Goal: Task Accomplishment & Management: Manage account settings

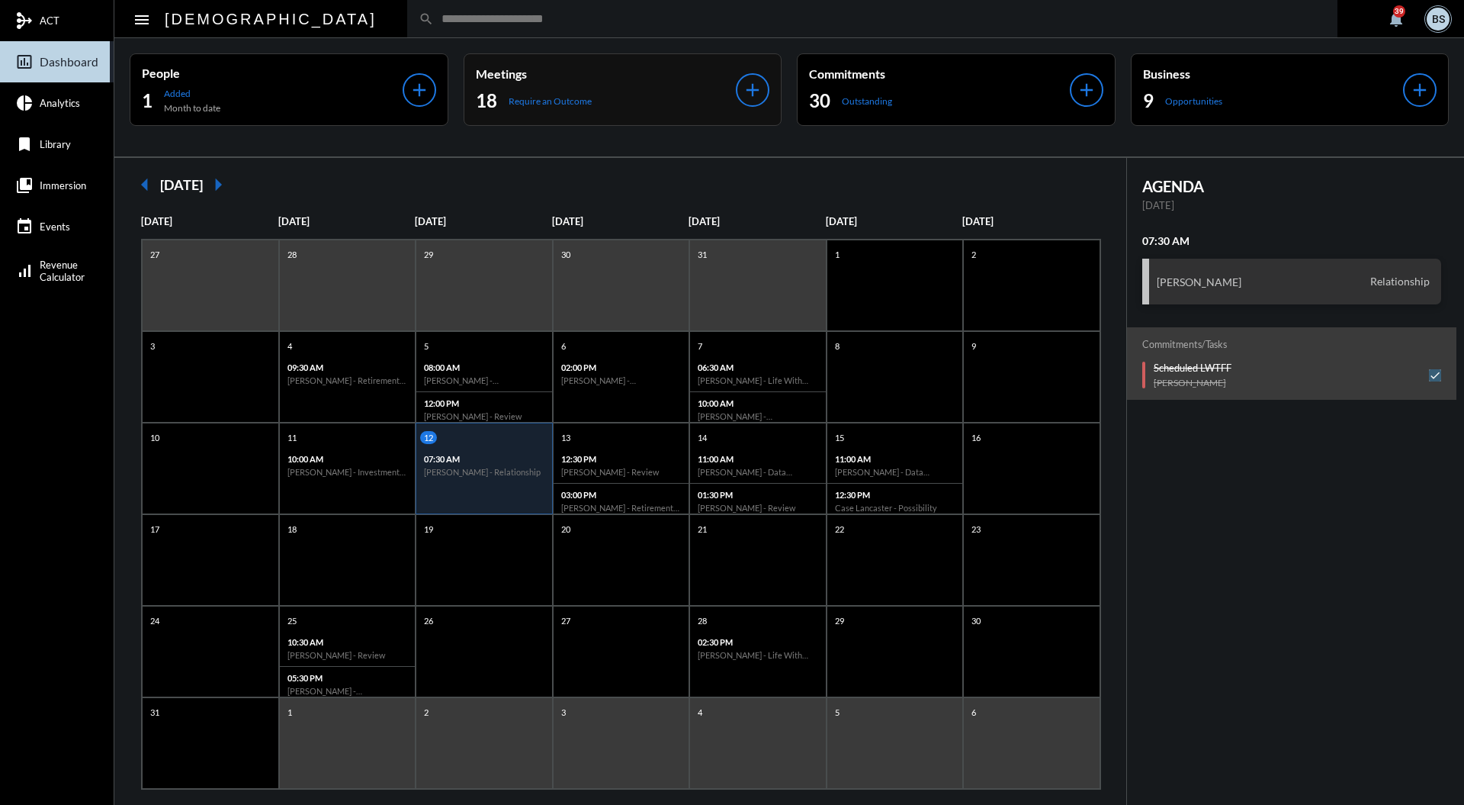
click at [743, 55] on div "Meetings 18 Require an Outcome add" at bounding box center [623, 89] width 319 height 72
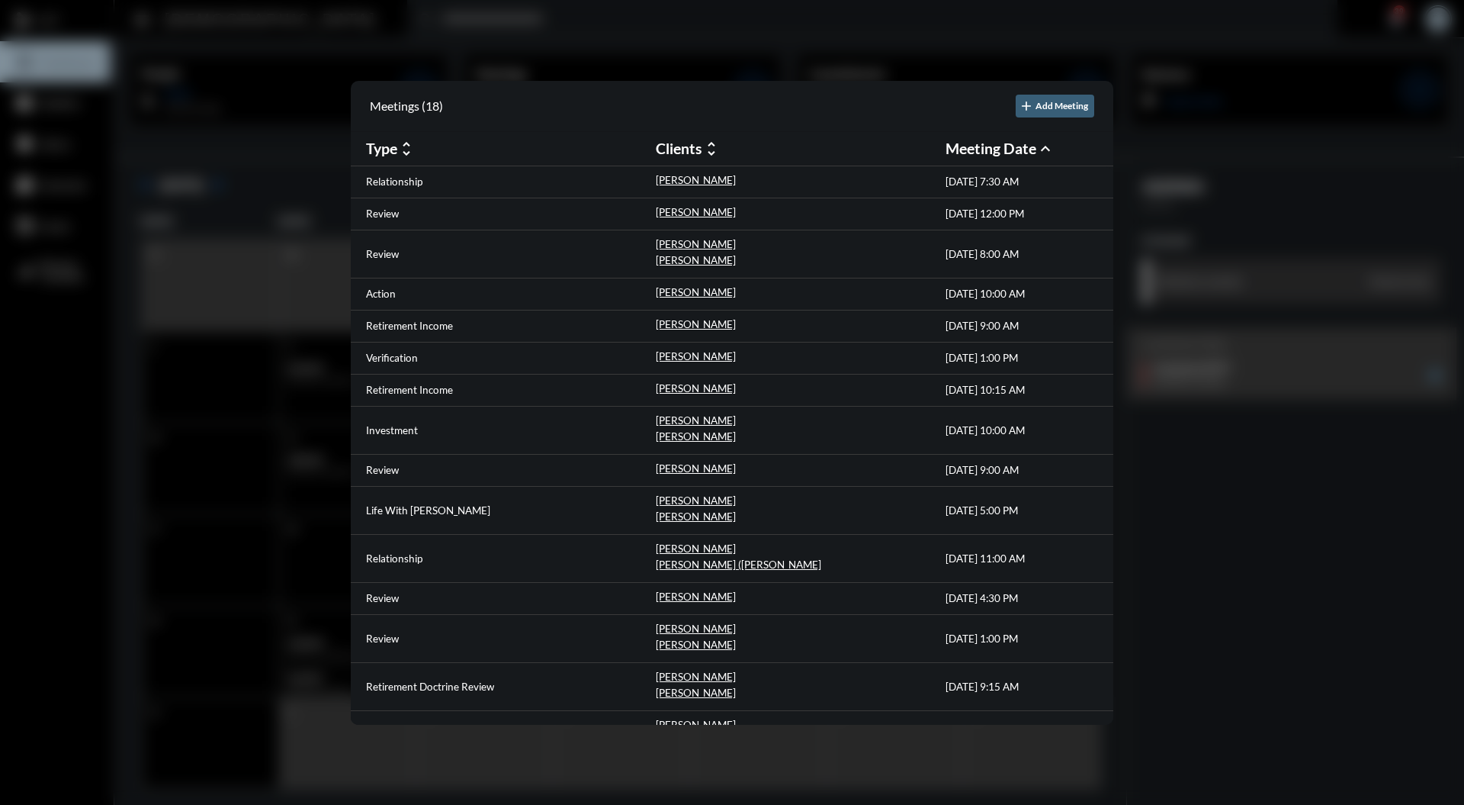
click at [622, 47] on div at bounding box center [732, 402] width 1464 height 805
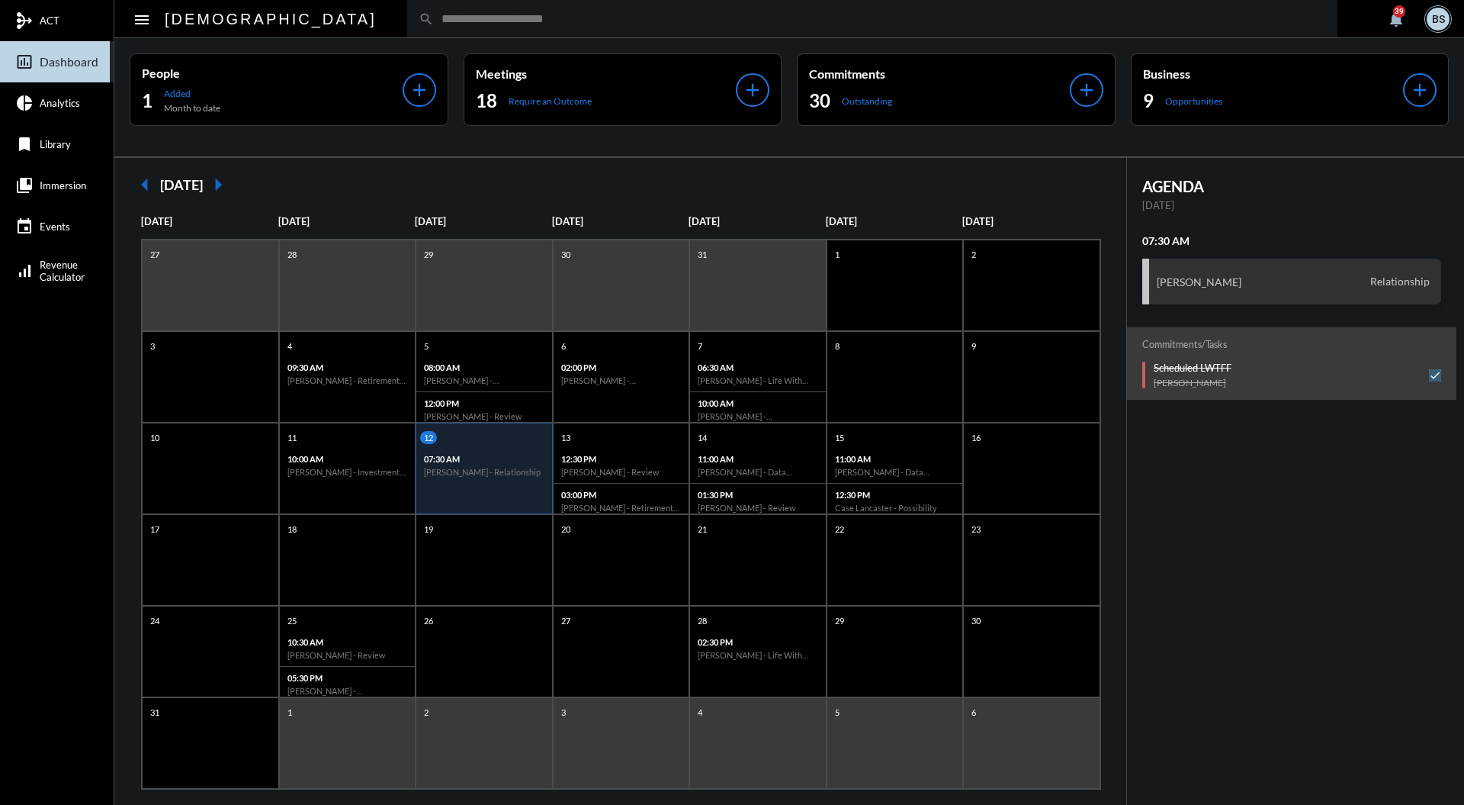
click at [622, 19] on input "text" at bounding box center [880, 18] width 892 height 13
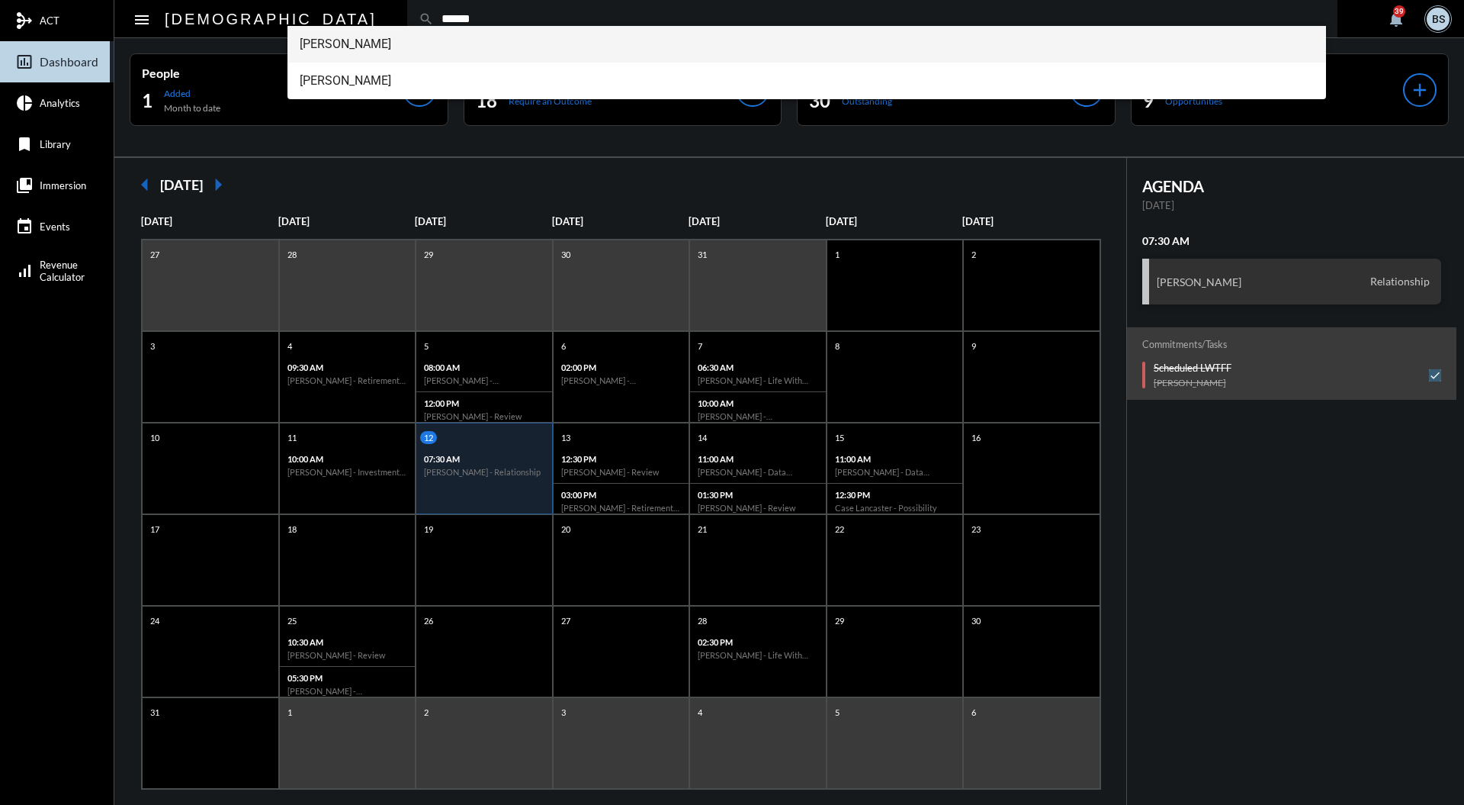
type input "******"
click at [384, 42] on span "Brendan Kelleher" at bounding box center [807, 44] width 1015 height 37
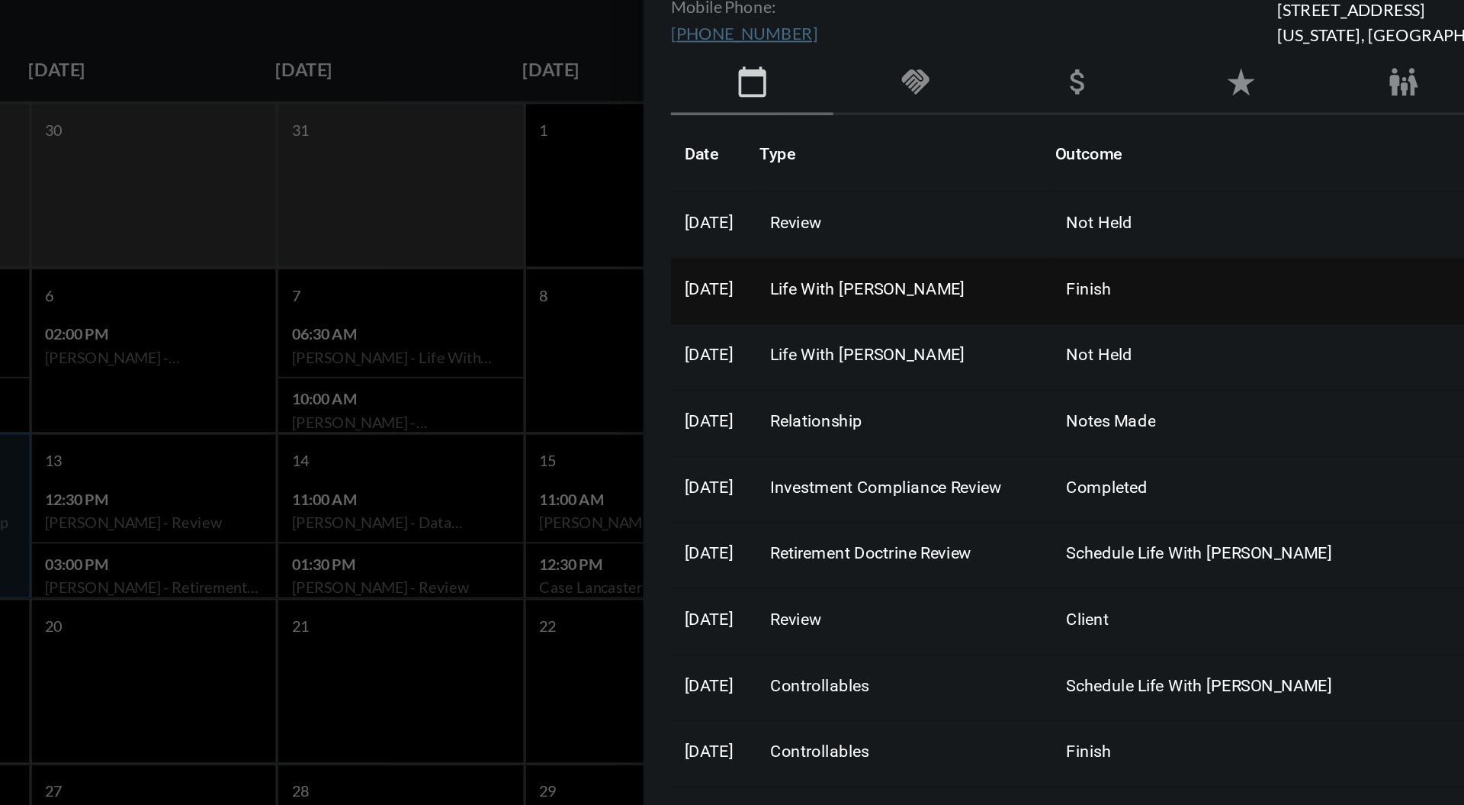
click at [1011, 348] on td "Life With Alacrity" at bounding box center [1038, 344] width 164 height 37
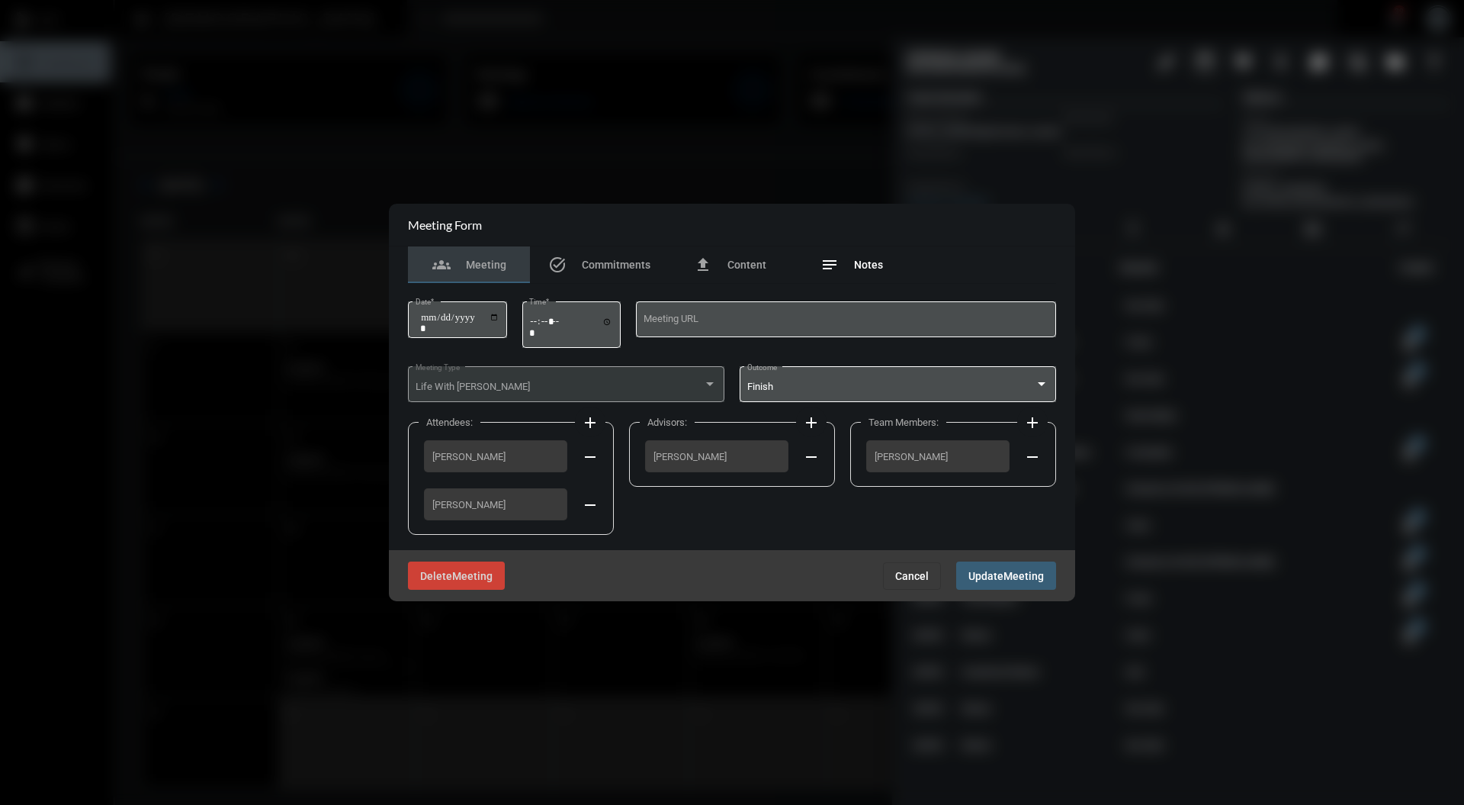
click at [880, 257] on div "notes Notes" at bounding box center [852, 264] width 63 height 18
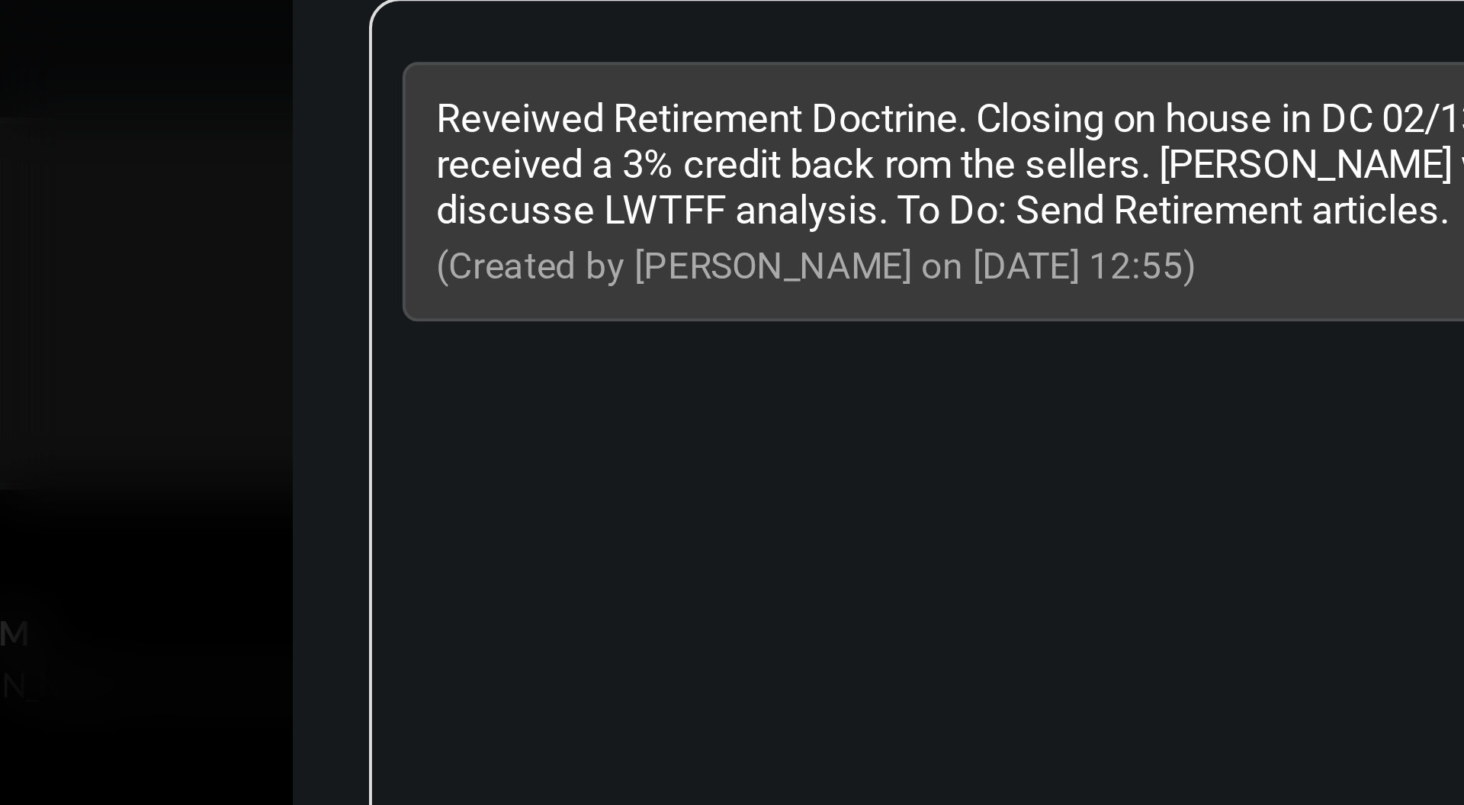
click at [581, 290] on div "Reveiwed Retirement Doctrine. Closing on house in DC 02/13. Cost of house is $8…" at bounding box center [731, 257] width 631 height 65
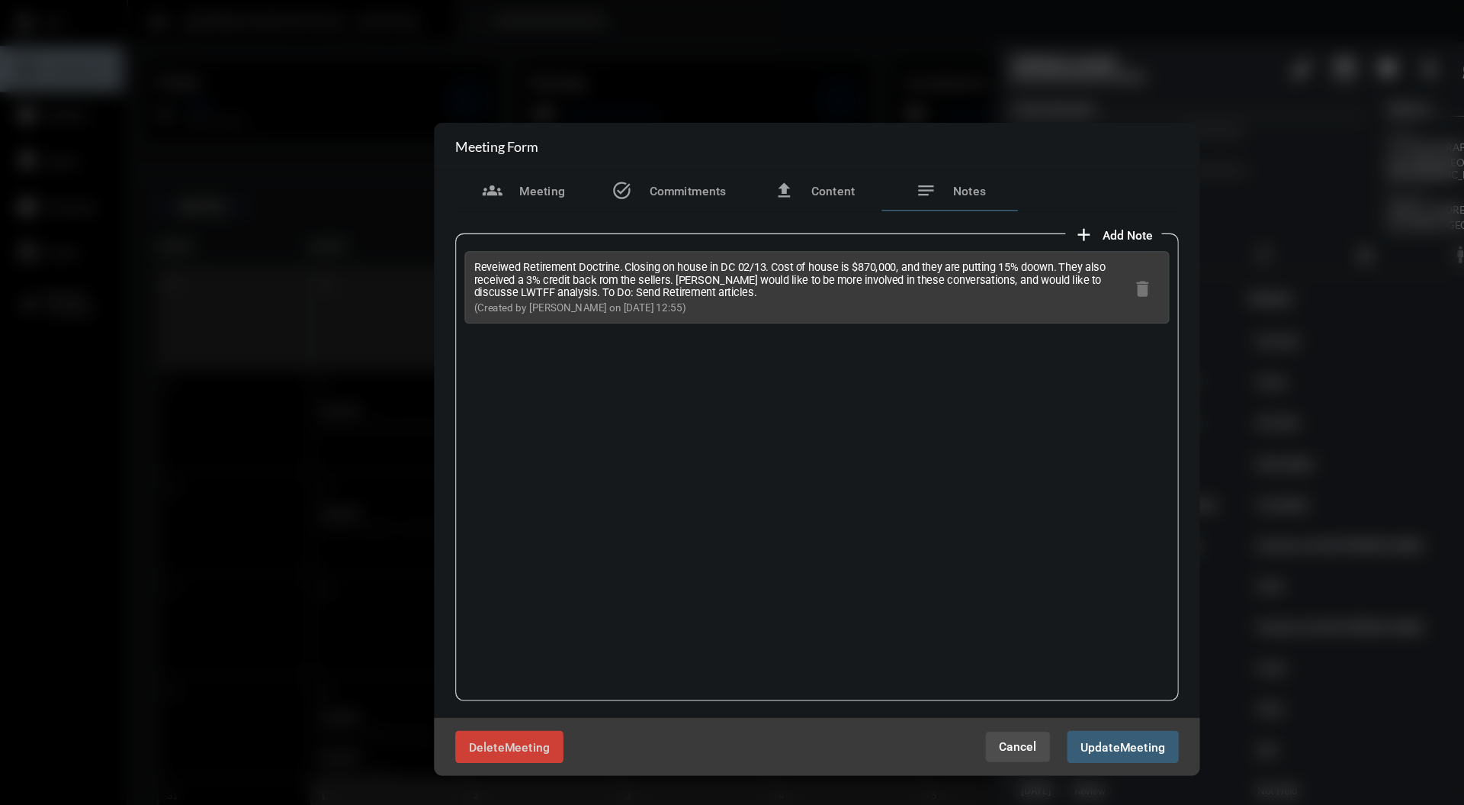
click at [921, 663] on span "Cancel" at bounding box center [912, 669] width 34 height 12
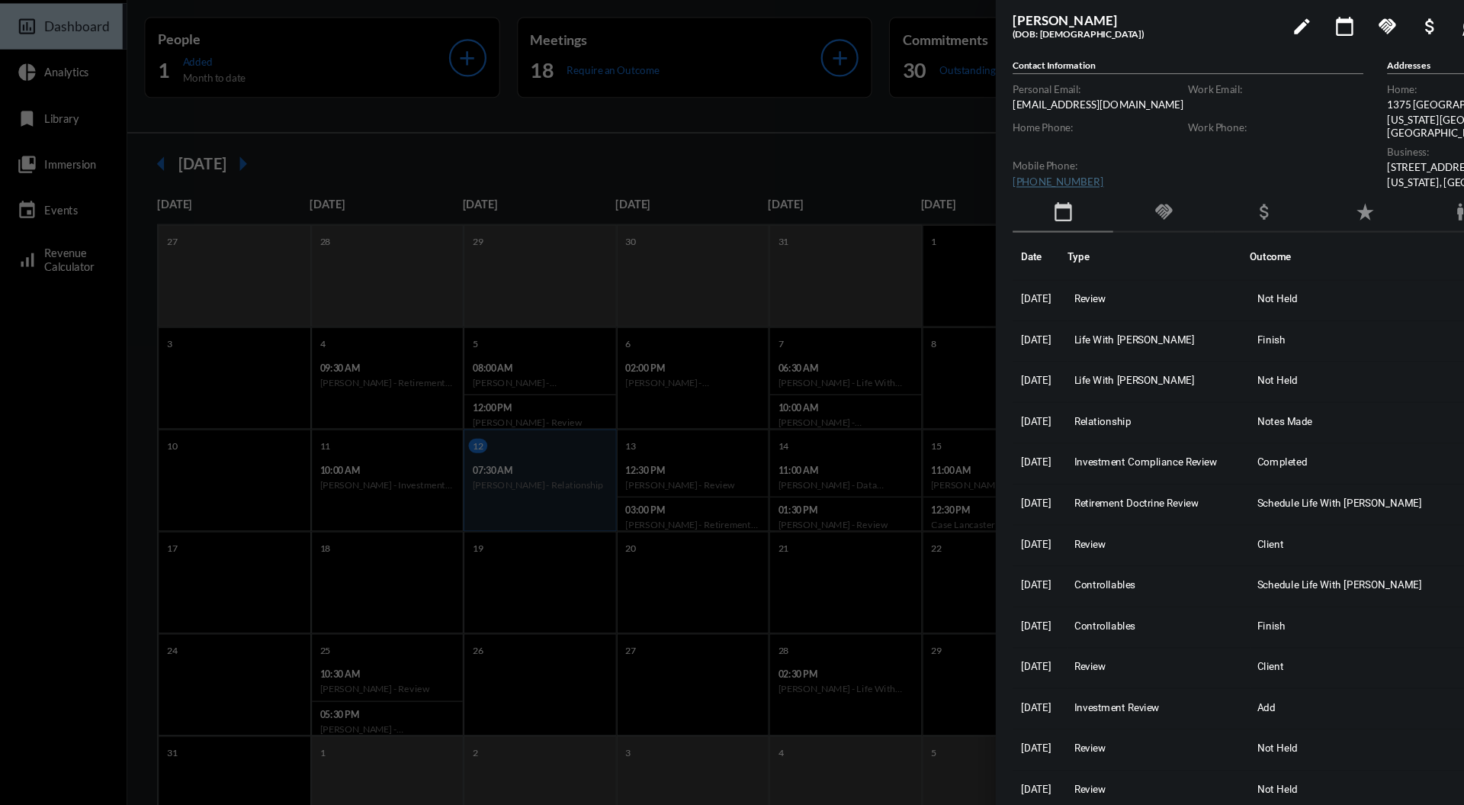
click at [1045, 226] on mat-icon "handshake" at bounding box center [1042, 228] width 18 height 18
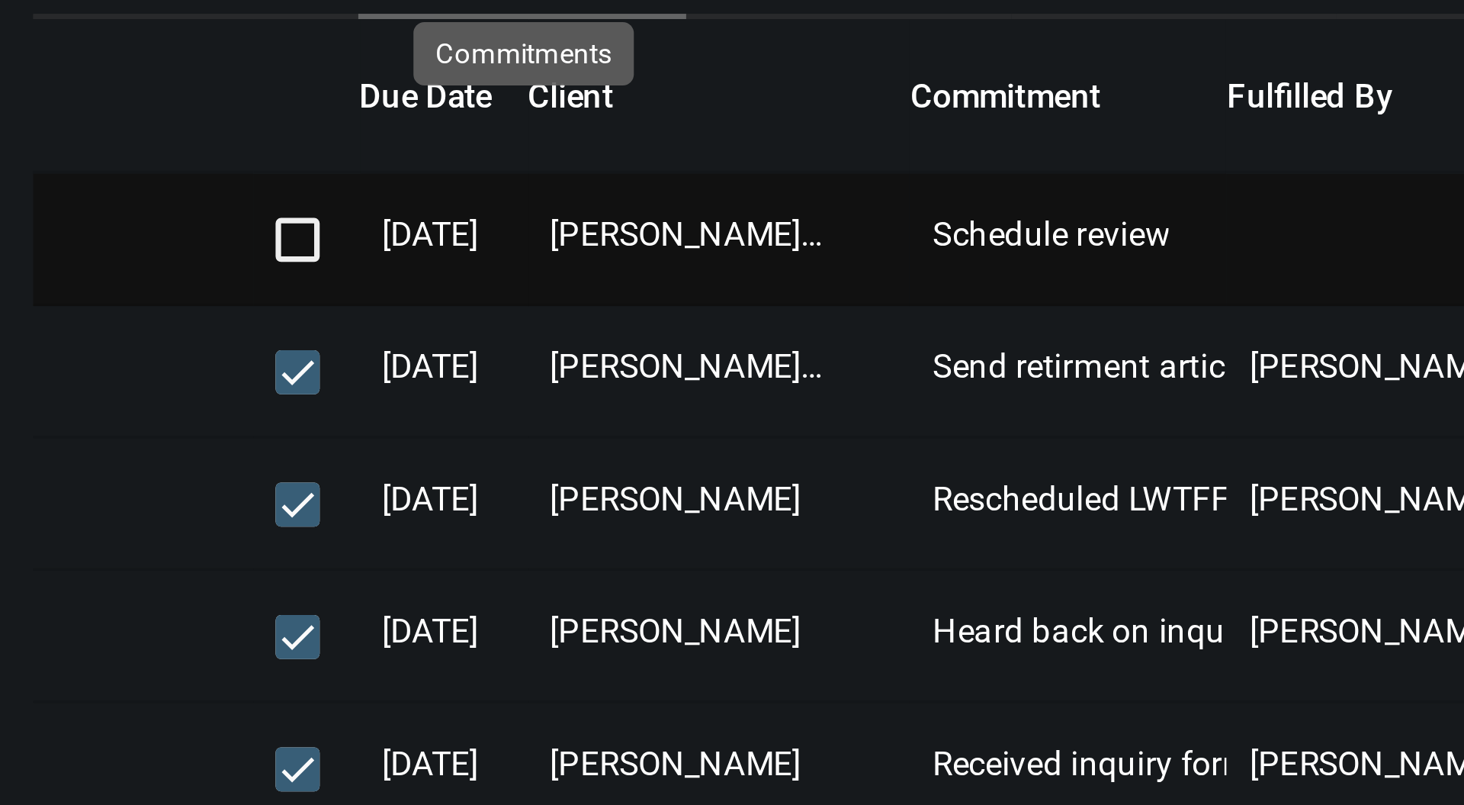
click at [1031, 304] on span "8/25/25" at bounding box center [1017, 305] width 27 height 11
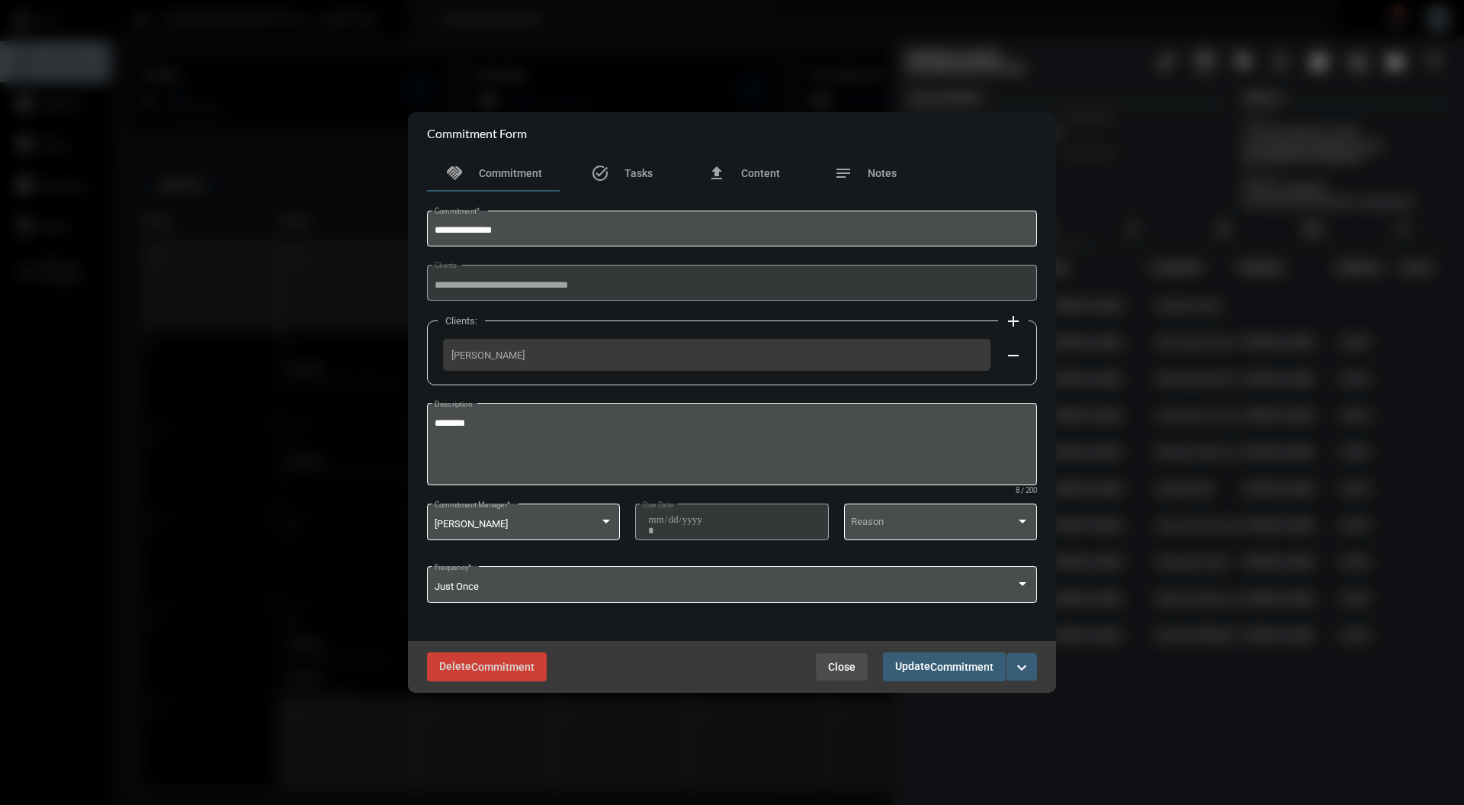
click at [831, 657] on button "Close" at bounding box center [842, 666] width 52 height 27
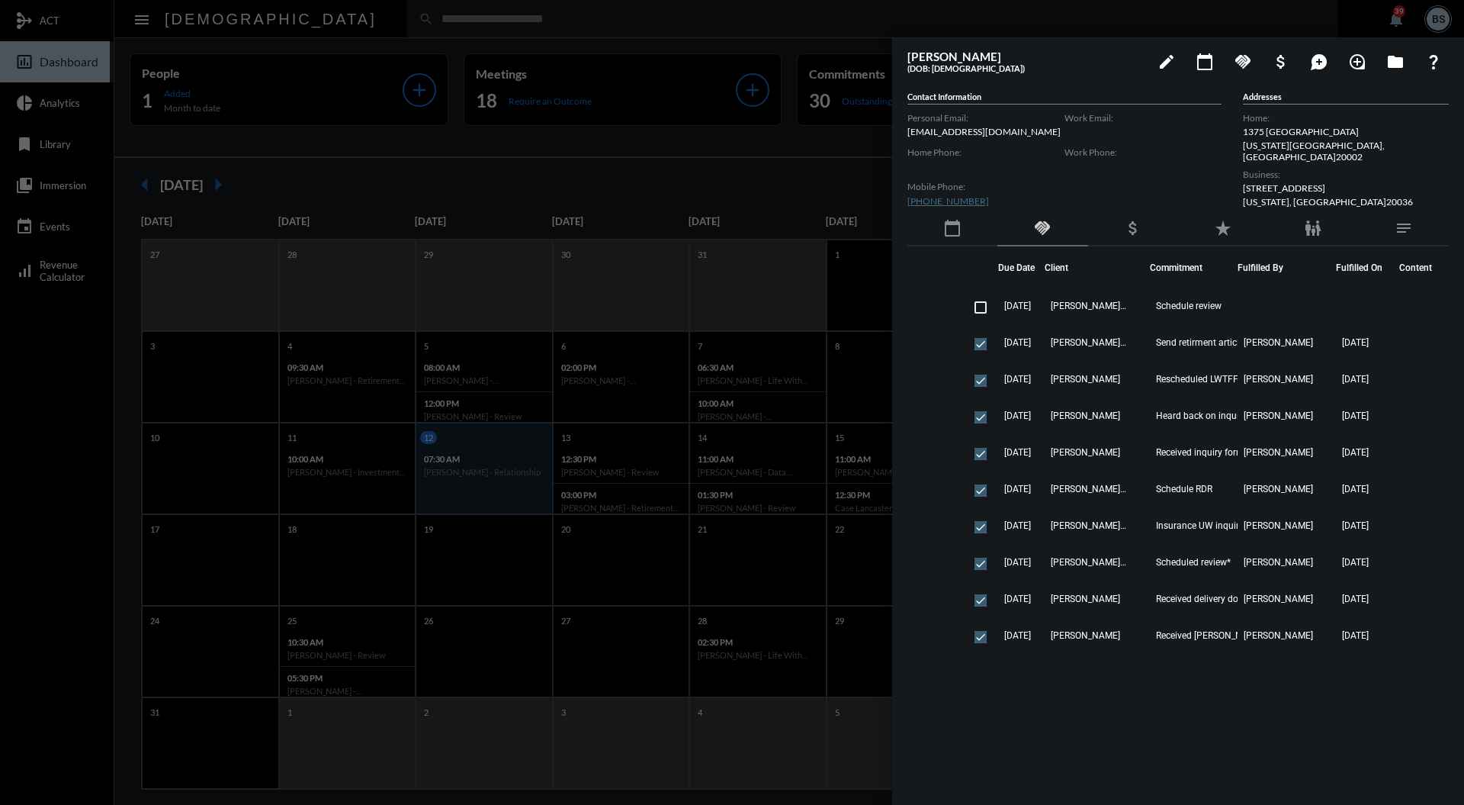
click at [717, 75] on div at bounding box center [732, 402] width 1464 height 805
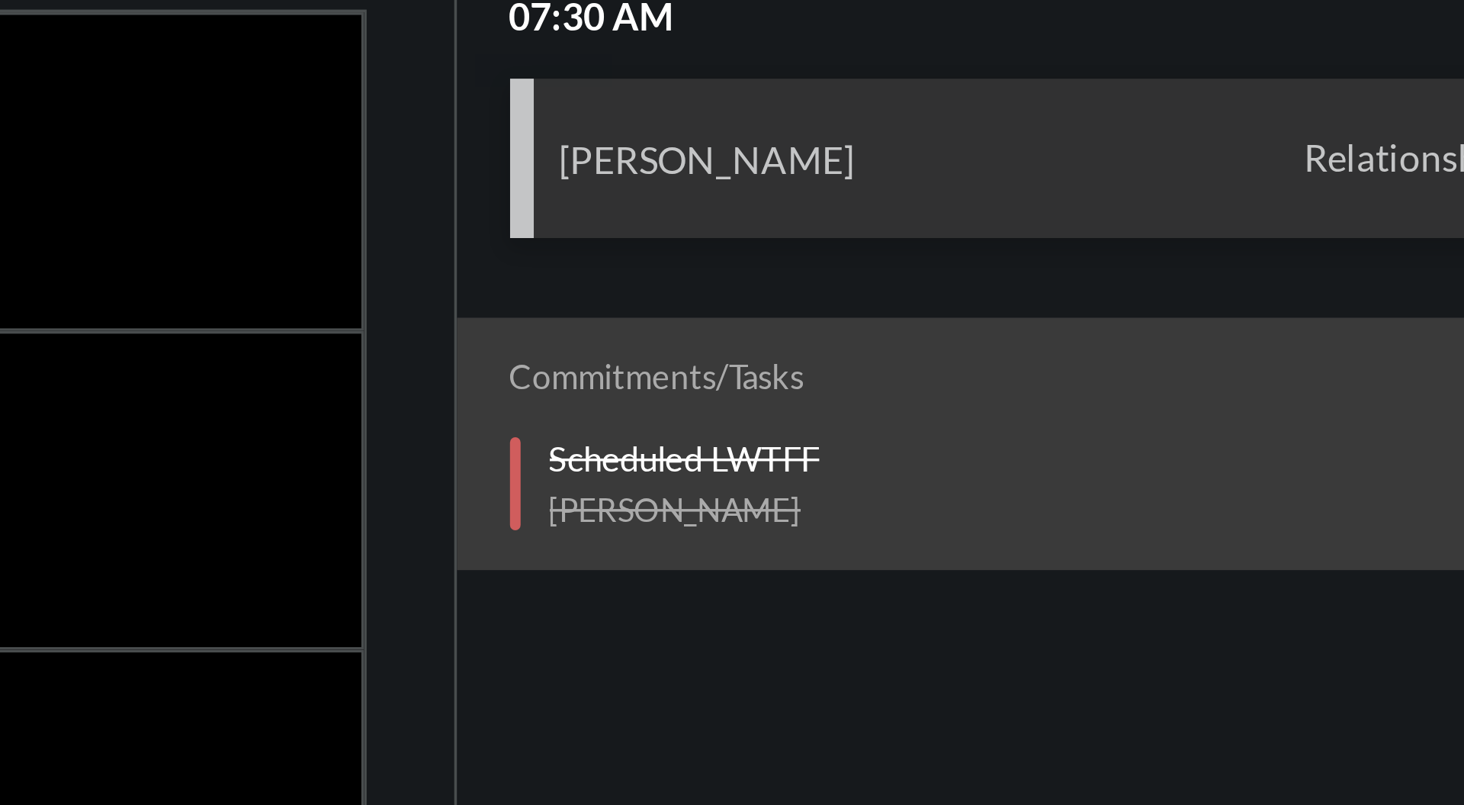
scroll to position [20, 0]
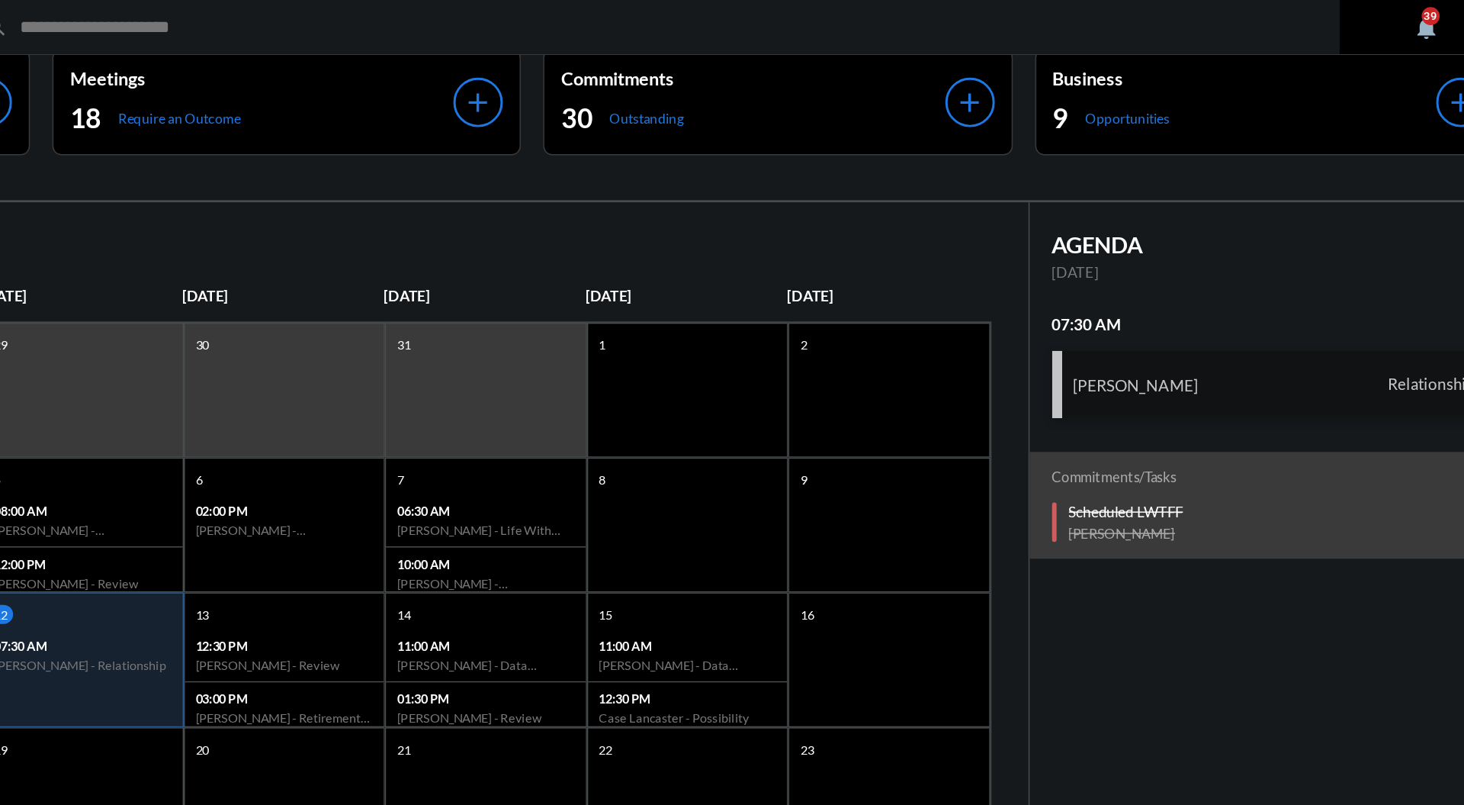
click at [1289, 250] on div "Tim Scott Relationship" at bounding box center [1292, 262] width 300 height 46
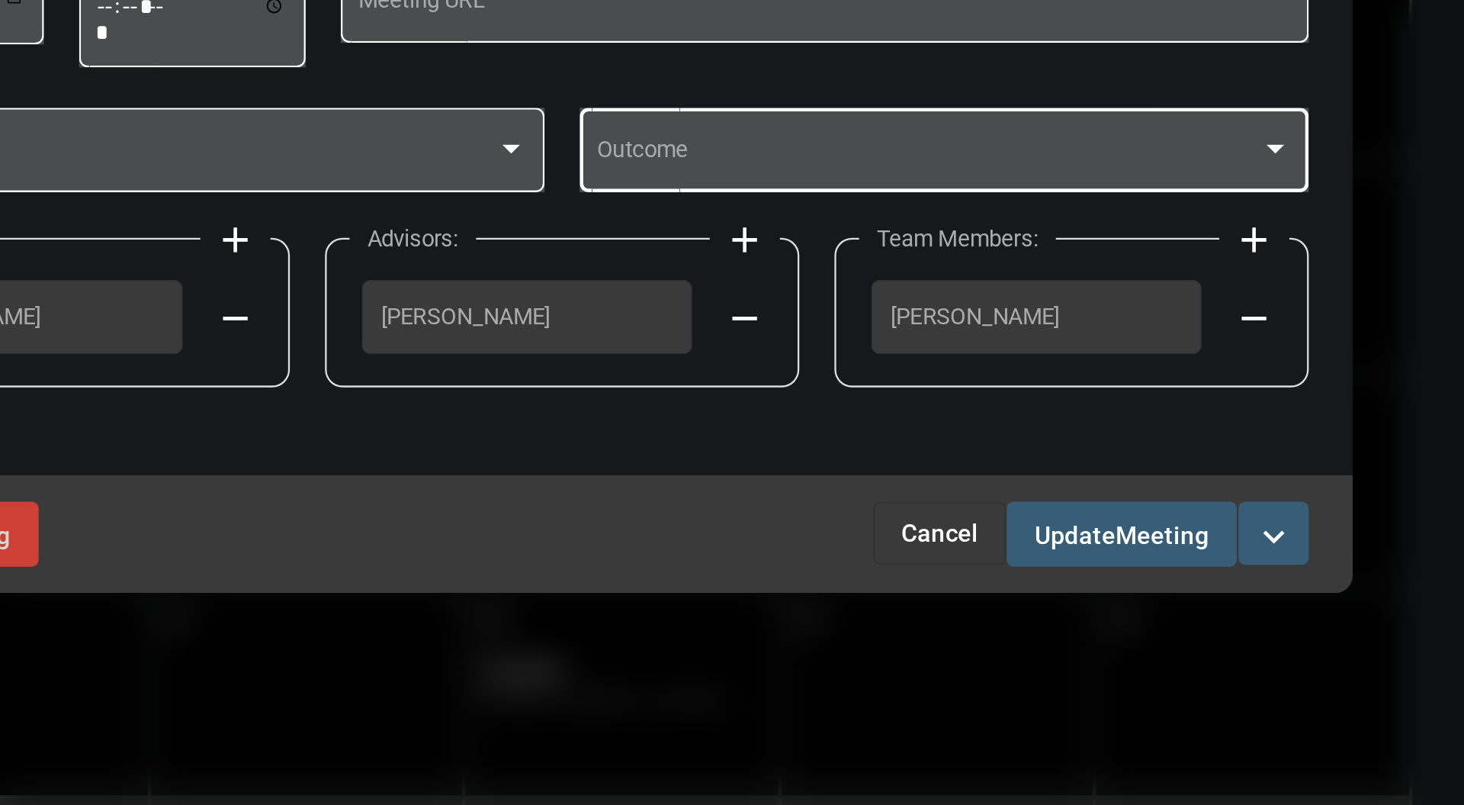
click at [1040, 394] on div at bounding box center [1042, 396] width 14 height 12
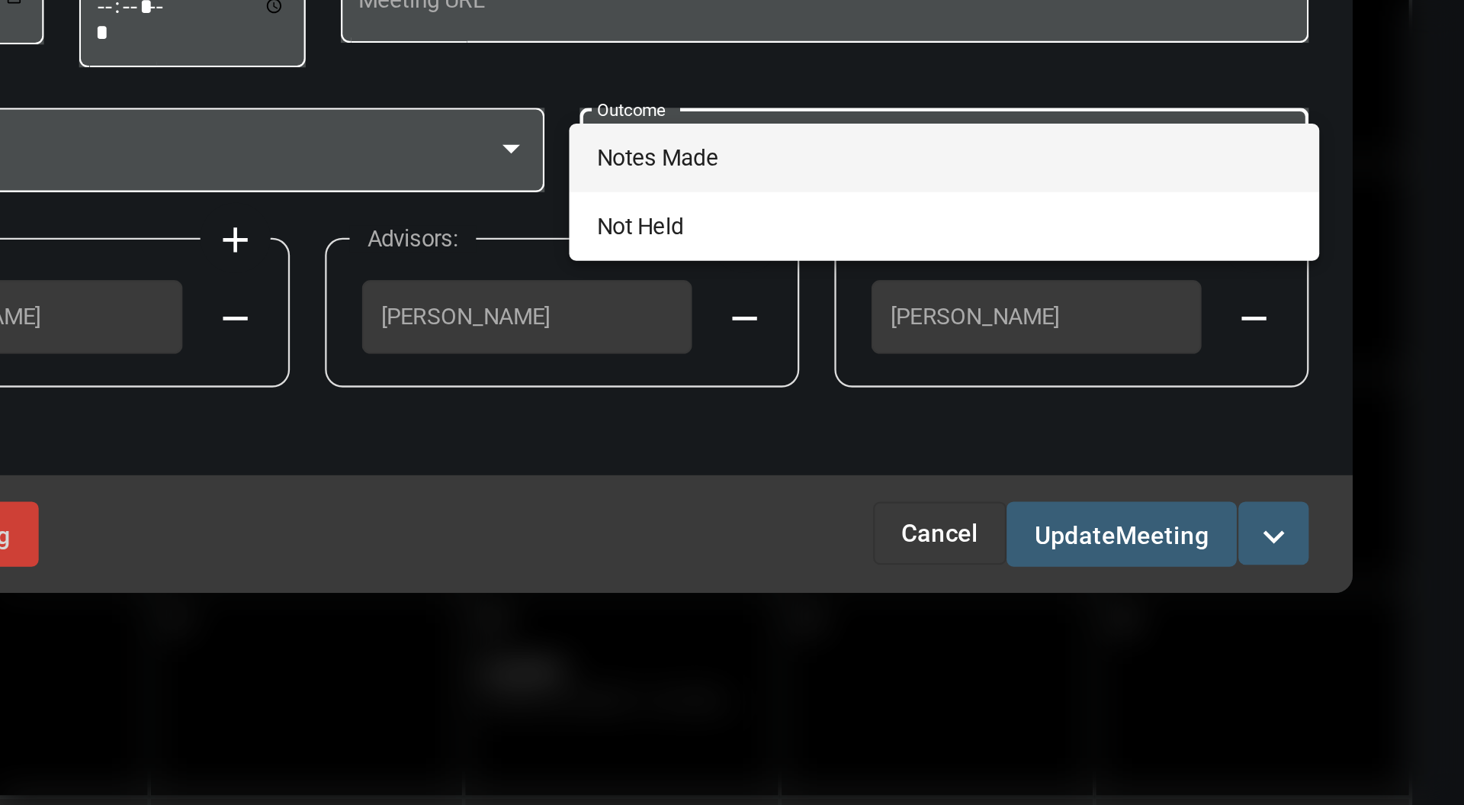
click at [969, 397] on span "Notes Made" at bounding box center [898, 400] width 302 height 30
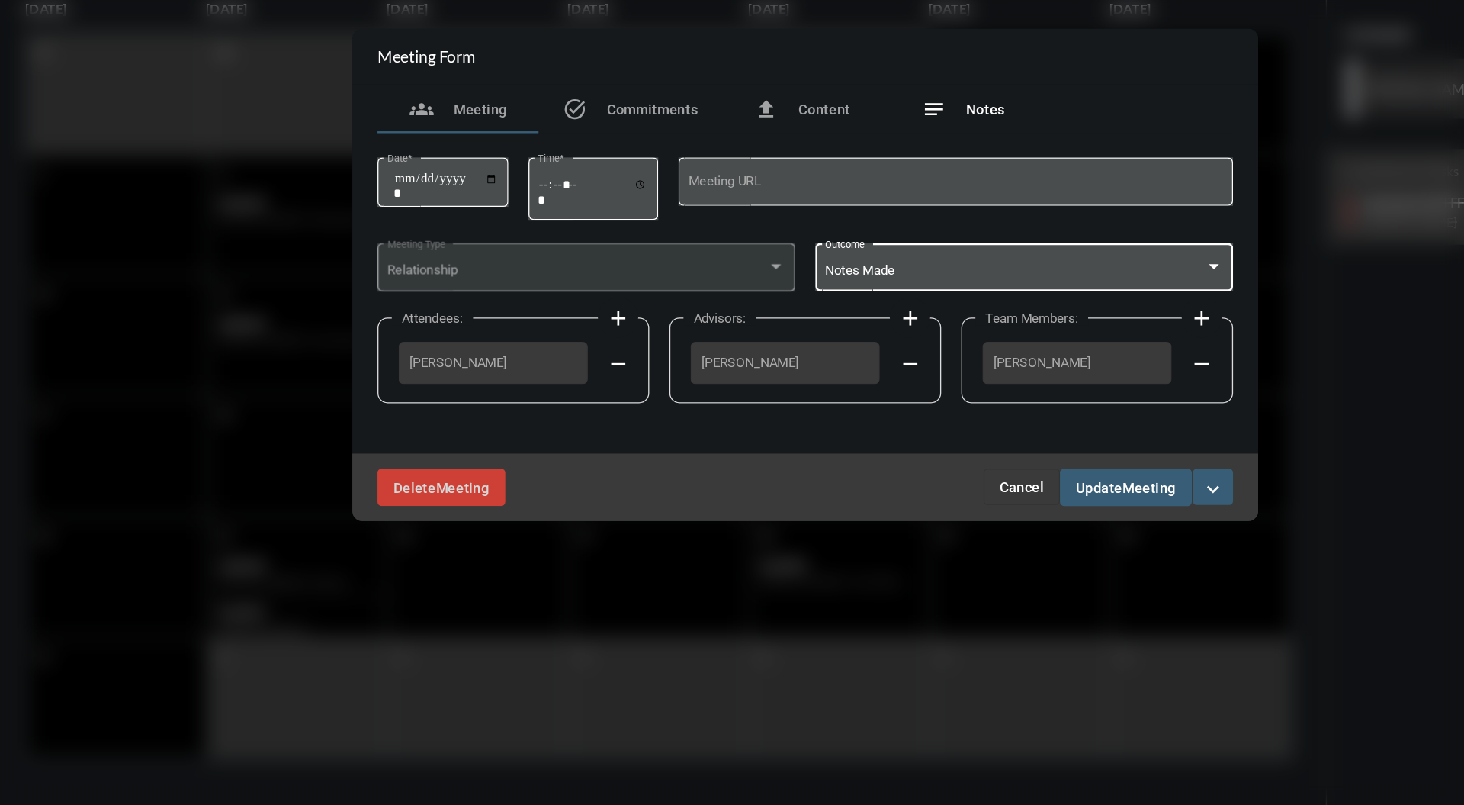
click at [872, 284] on div "notes Notes" at bounding box center [852, 277] width 63 height 18
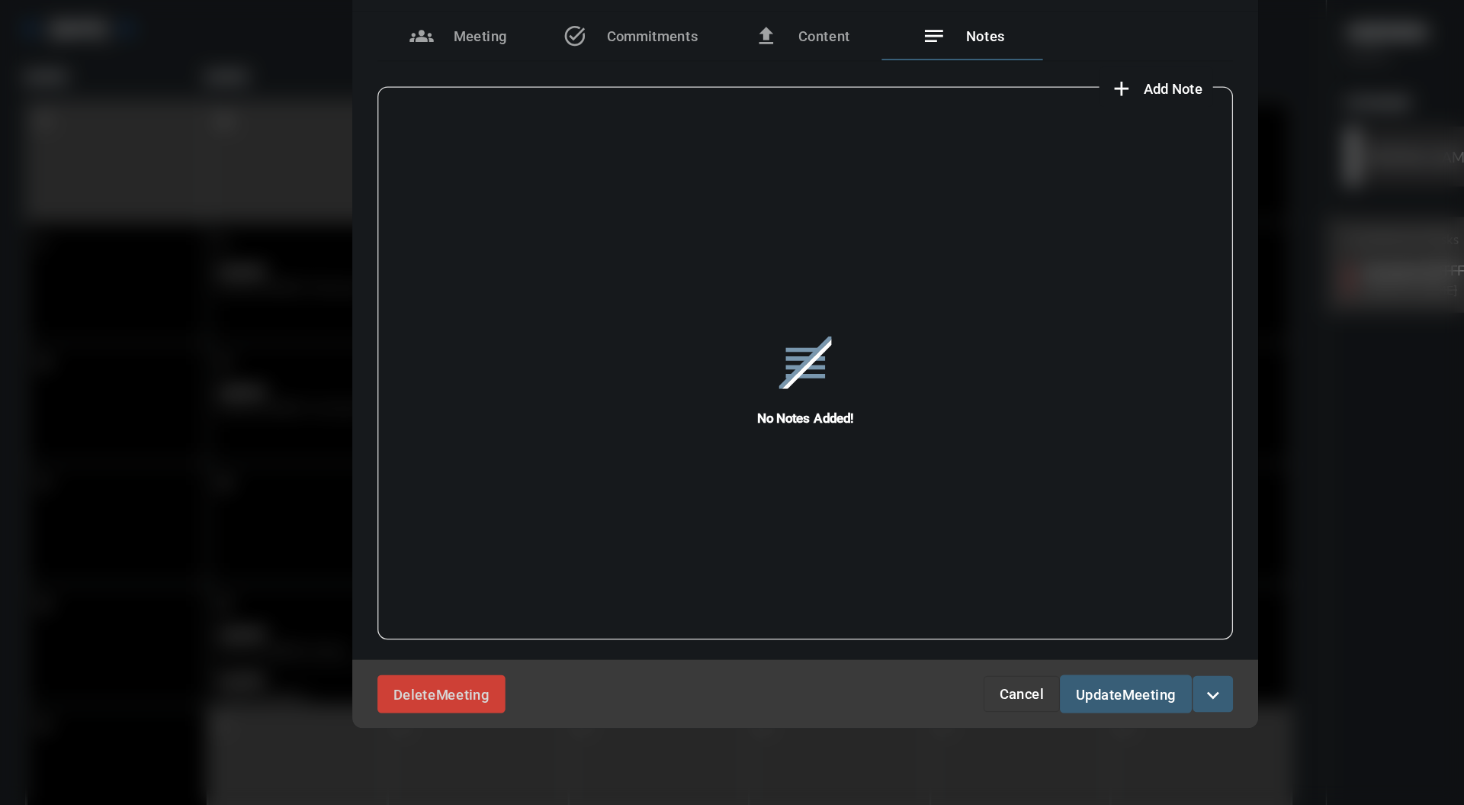
click at [1024, 207] on span "Add Note" at bounding box center [1010, 210] width 45 height 12
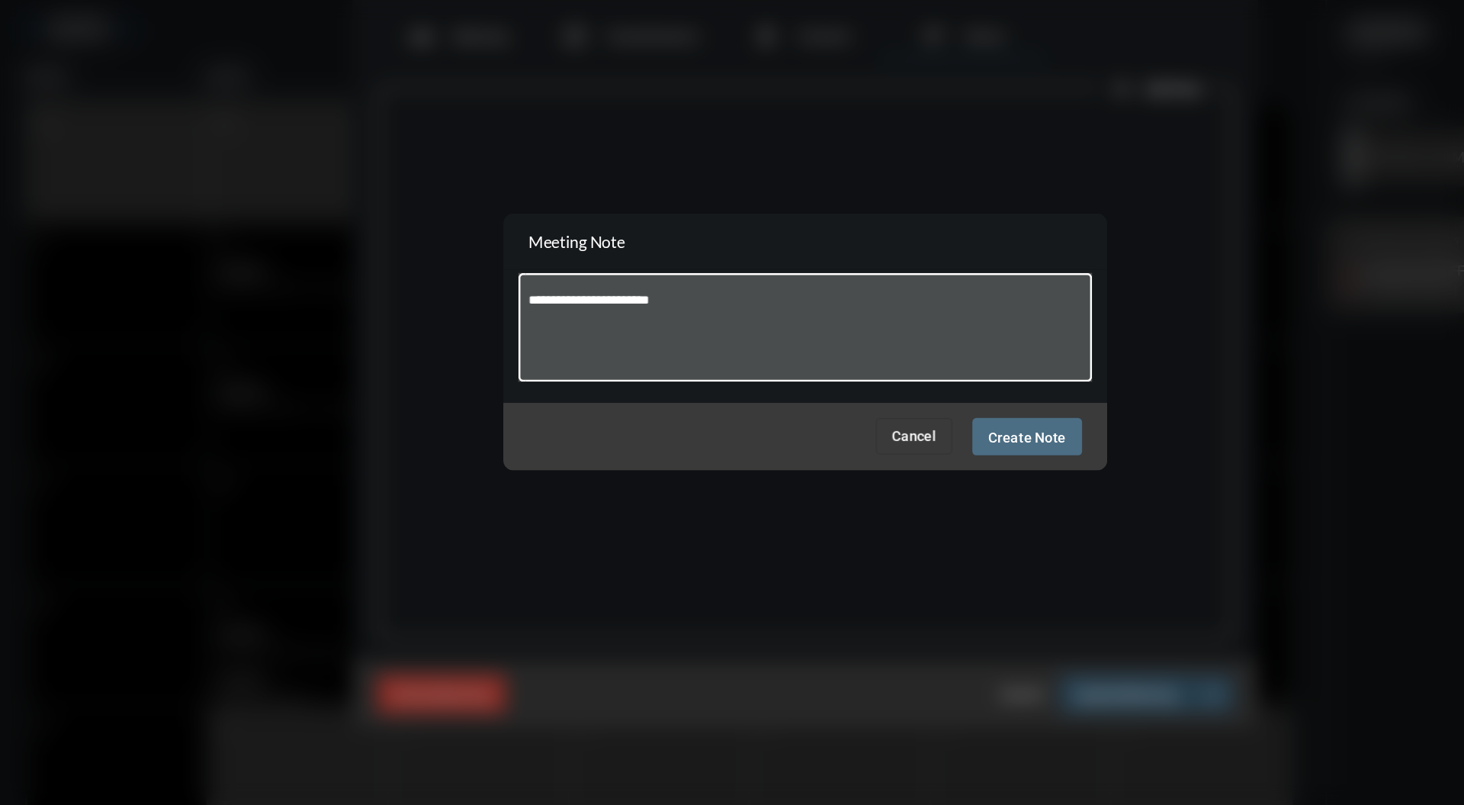
type textarea "**********"
click at [912, 470] on span "Create Note" at bounding box center [900, 474] width 59 height 12
click at [905, 468] on div at bounding box center [732, 402] width 458 height 194
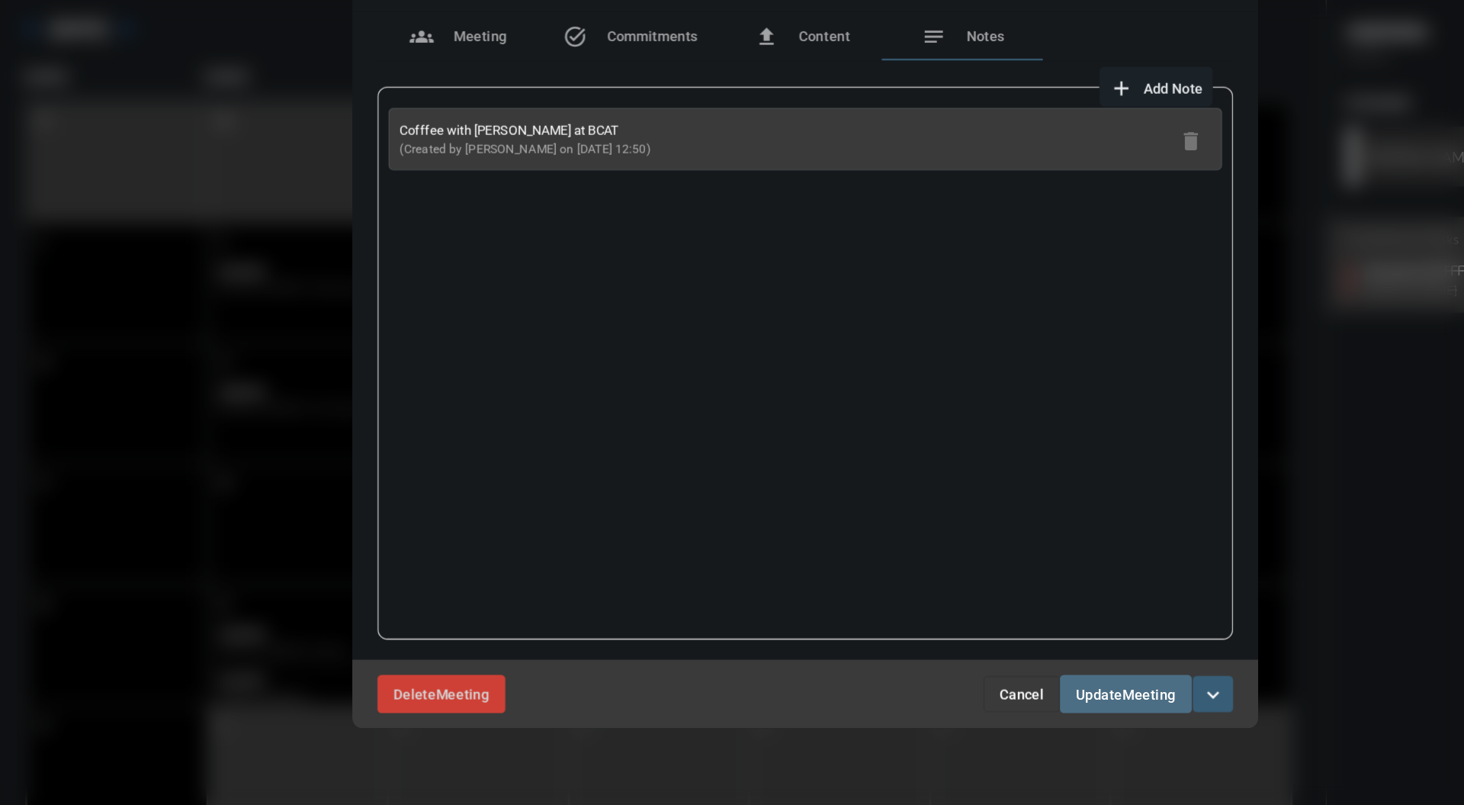
click at [996, 671] on span "Meeting" at bounding box center [992, 670] width 40 height 12
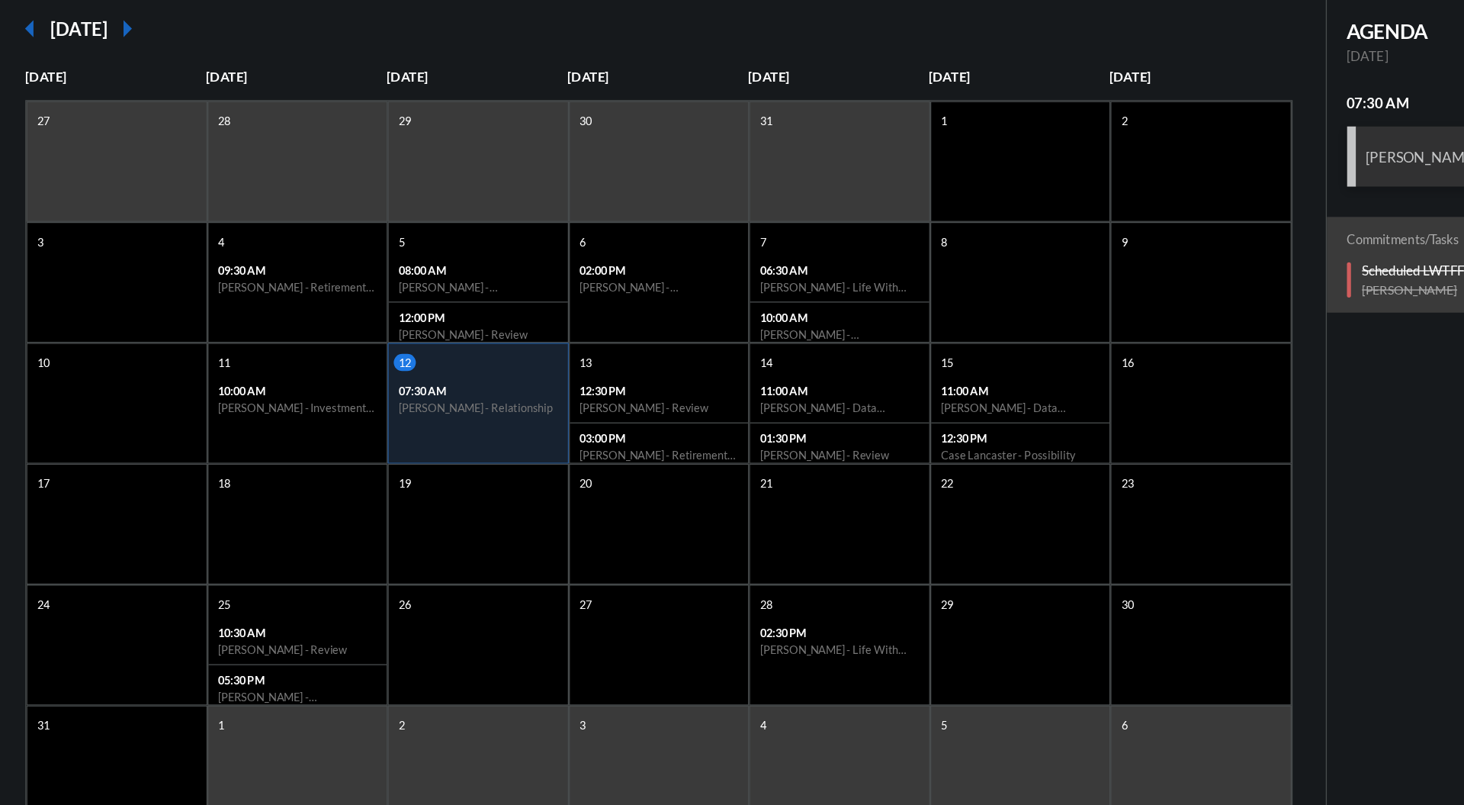
scroll to position [0, 0]
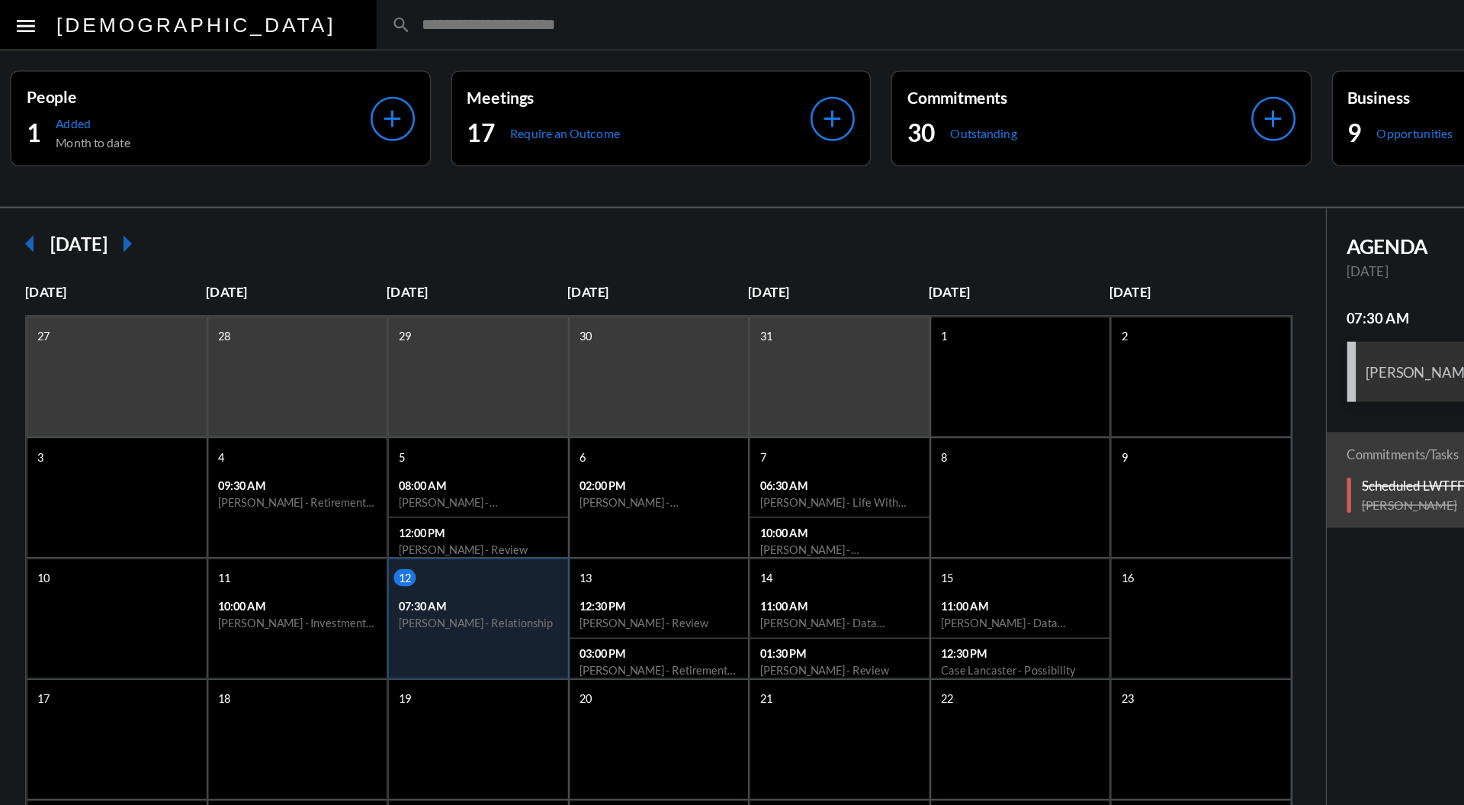
click at [578, 23] on input "text" at bounding box center [880, 18] width 892 height 13
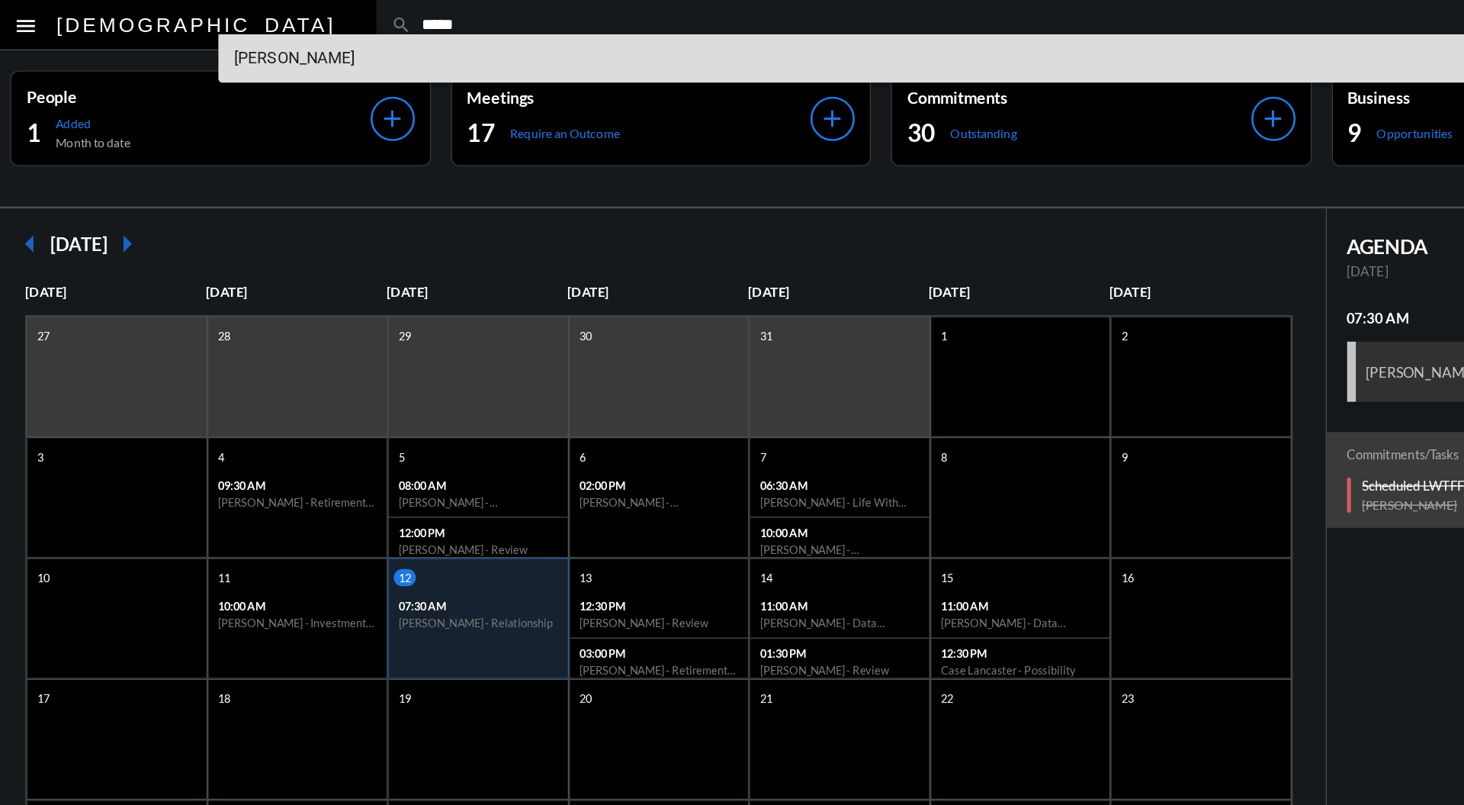
type input "*****"
click at [362, 52] on span "Keenan Lynch++" at bounding box center [807, 44] width 1015 height 37
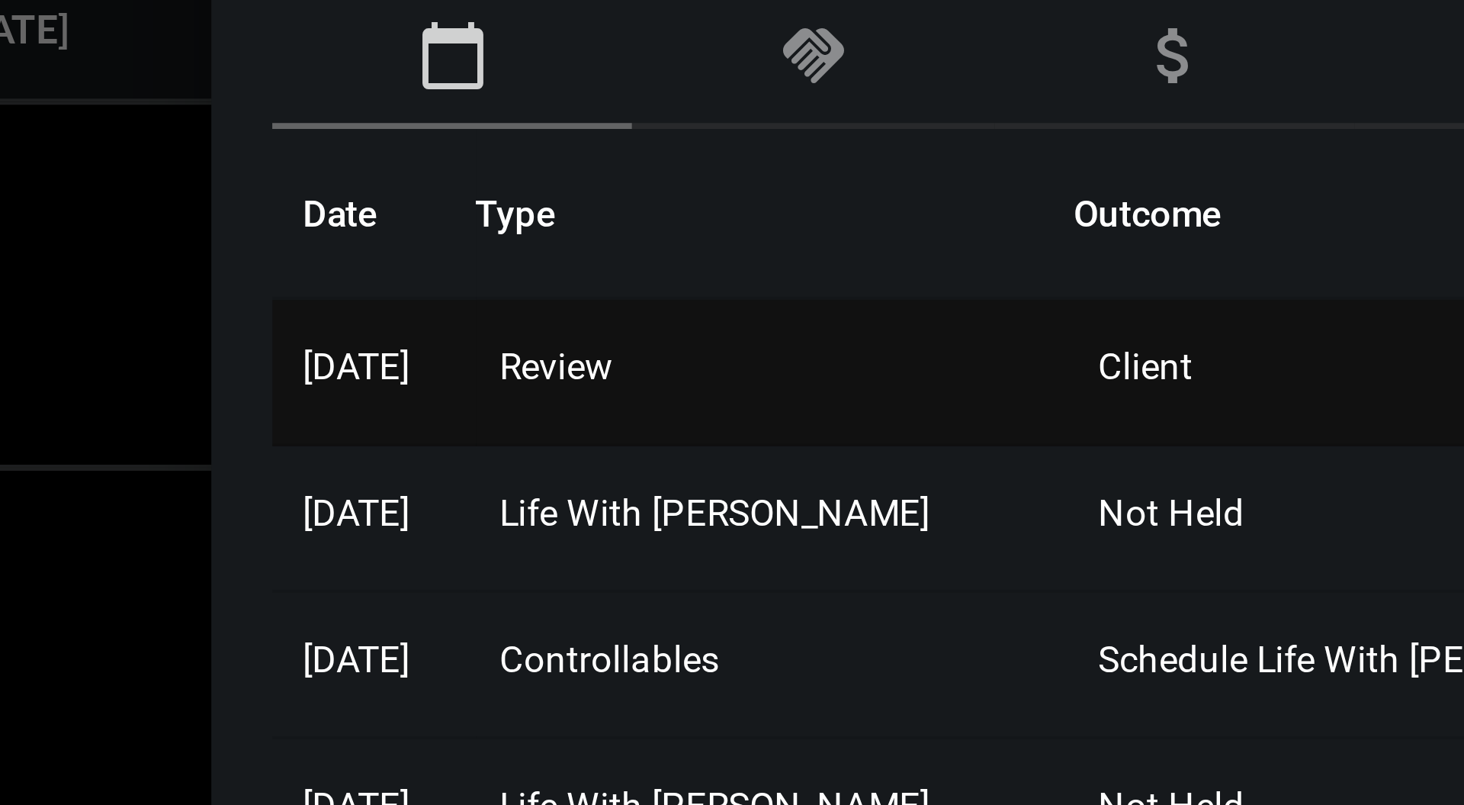
click at [988, 304] on span "Review" at bounding box center [979, 305] width 28 height 11
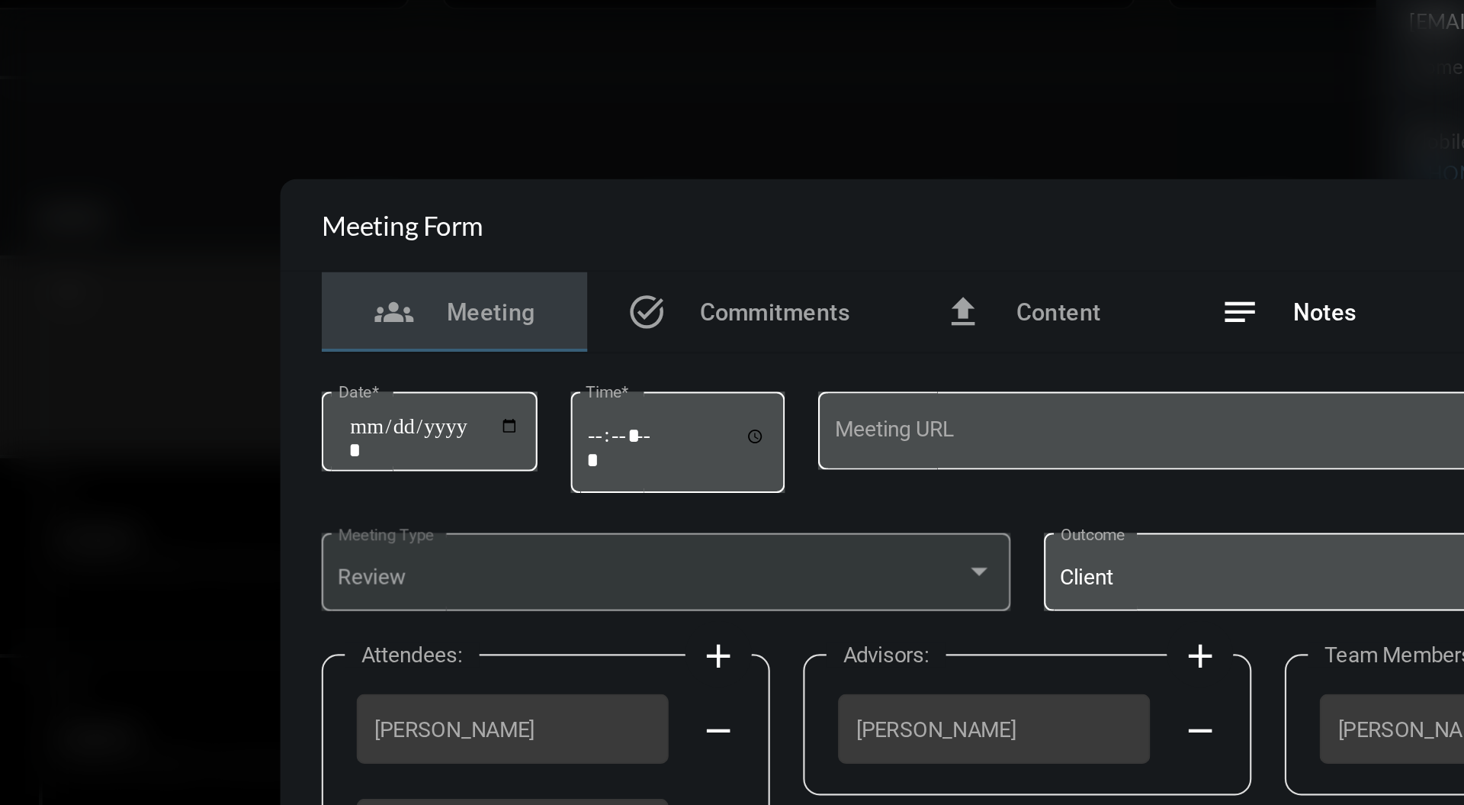
click at [865, 262] on span "Notes" at bounding box center [868, 265] width 29 height 12
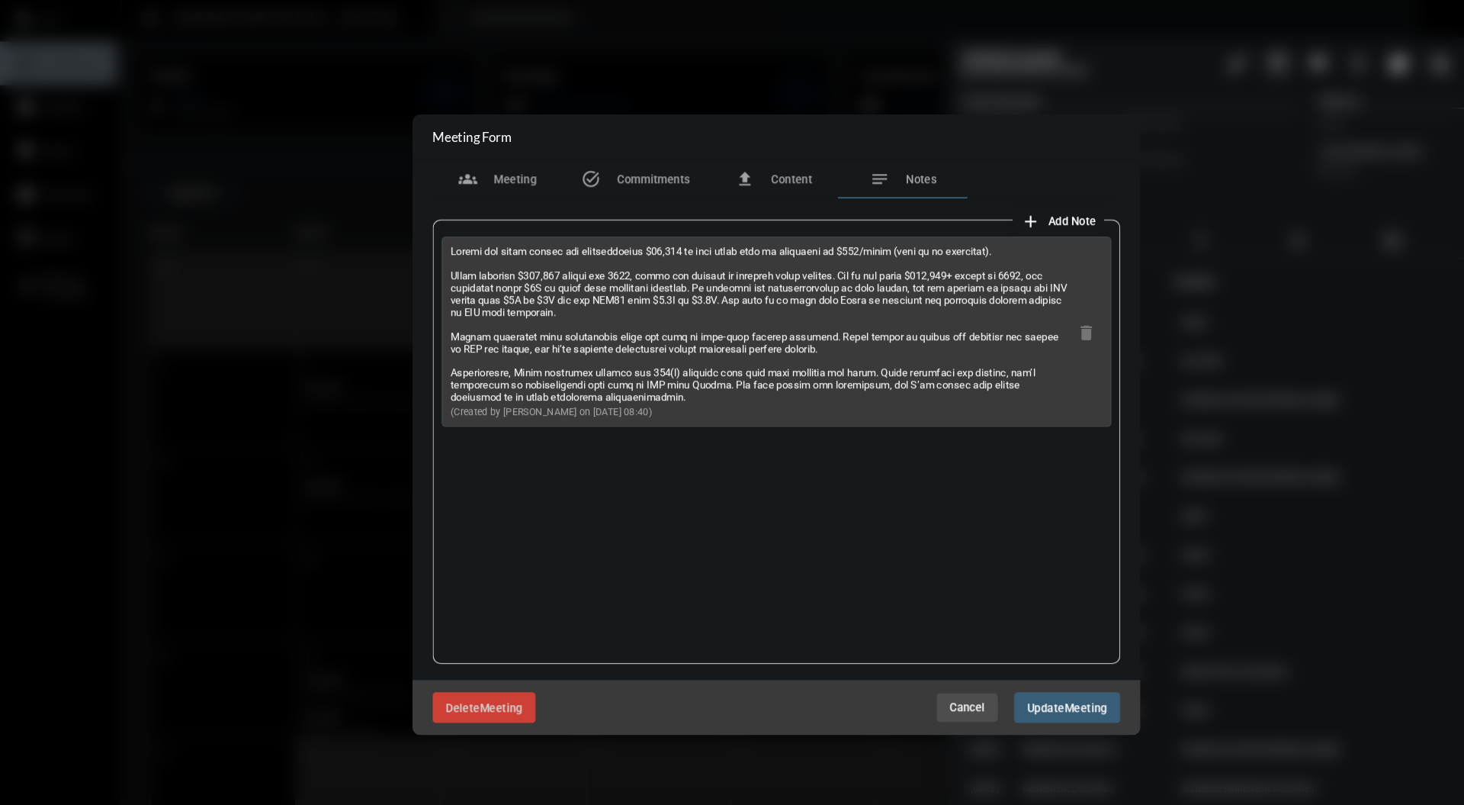
click at [904, 668] on span "Cancel" at bounding box center [912, 669] width 34 height 12
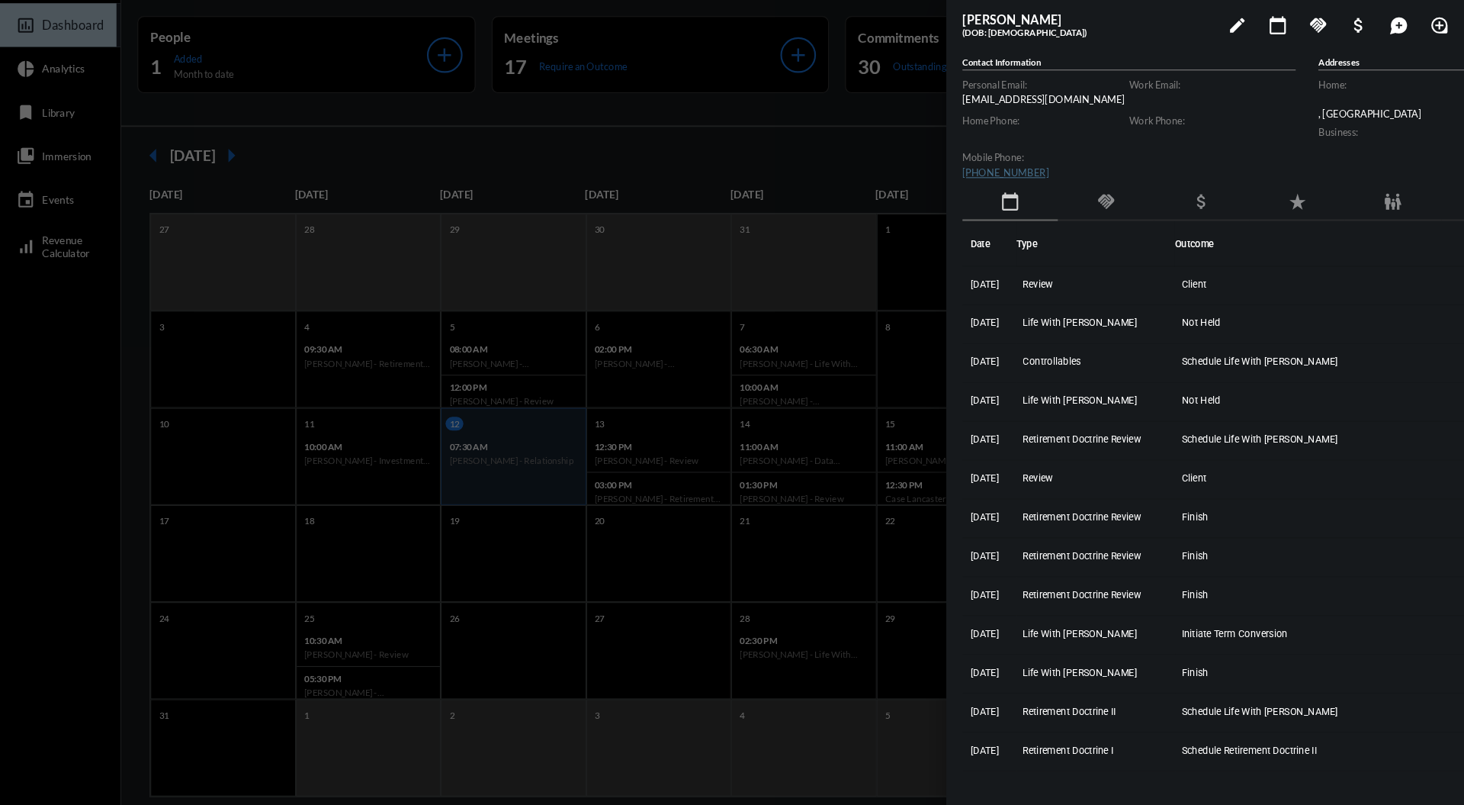
click at [667, 179] on div at bounding box center [732, 402] width 1464 height 805
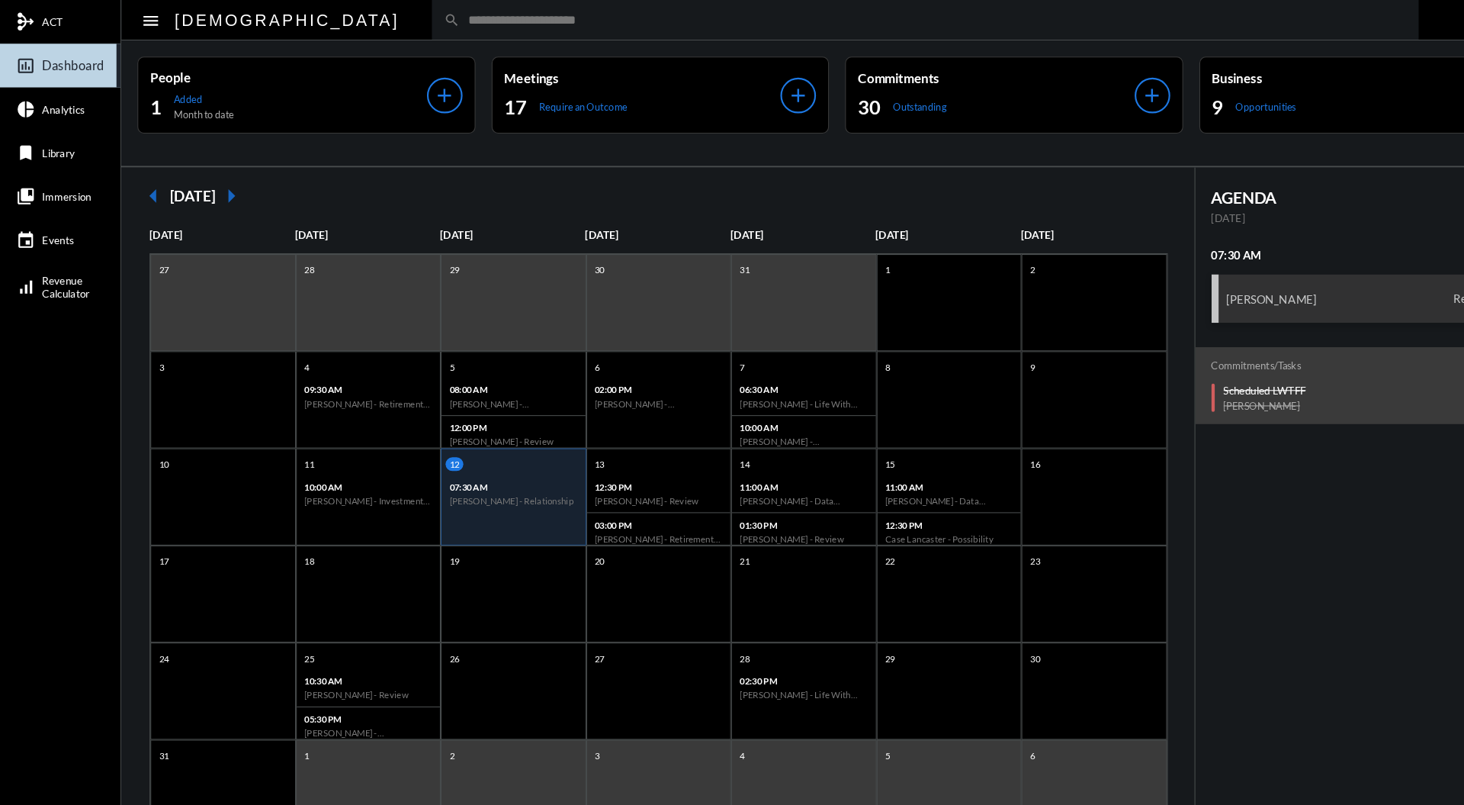
click at [601, 15] on input "text" at bounding box center [880, 18] width 892 height 13
type input "*"
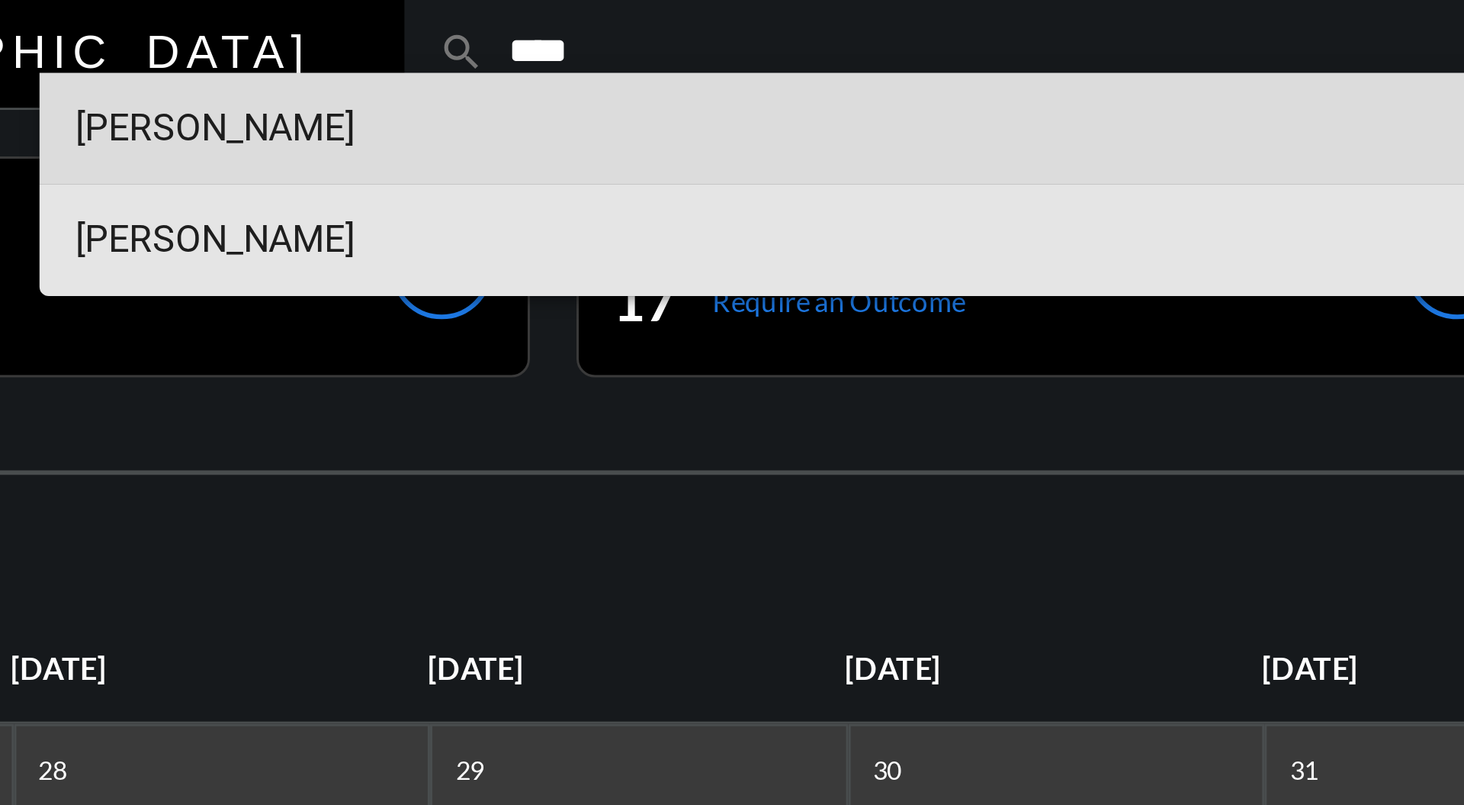
type input "****"
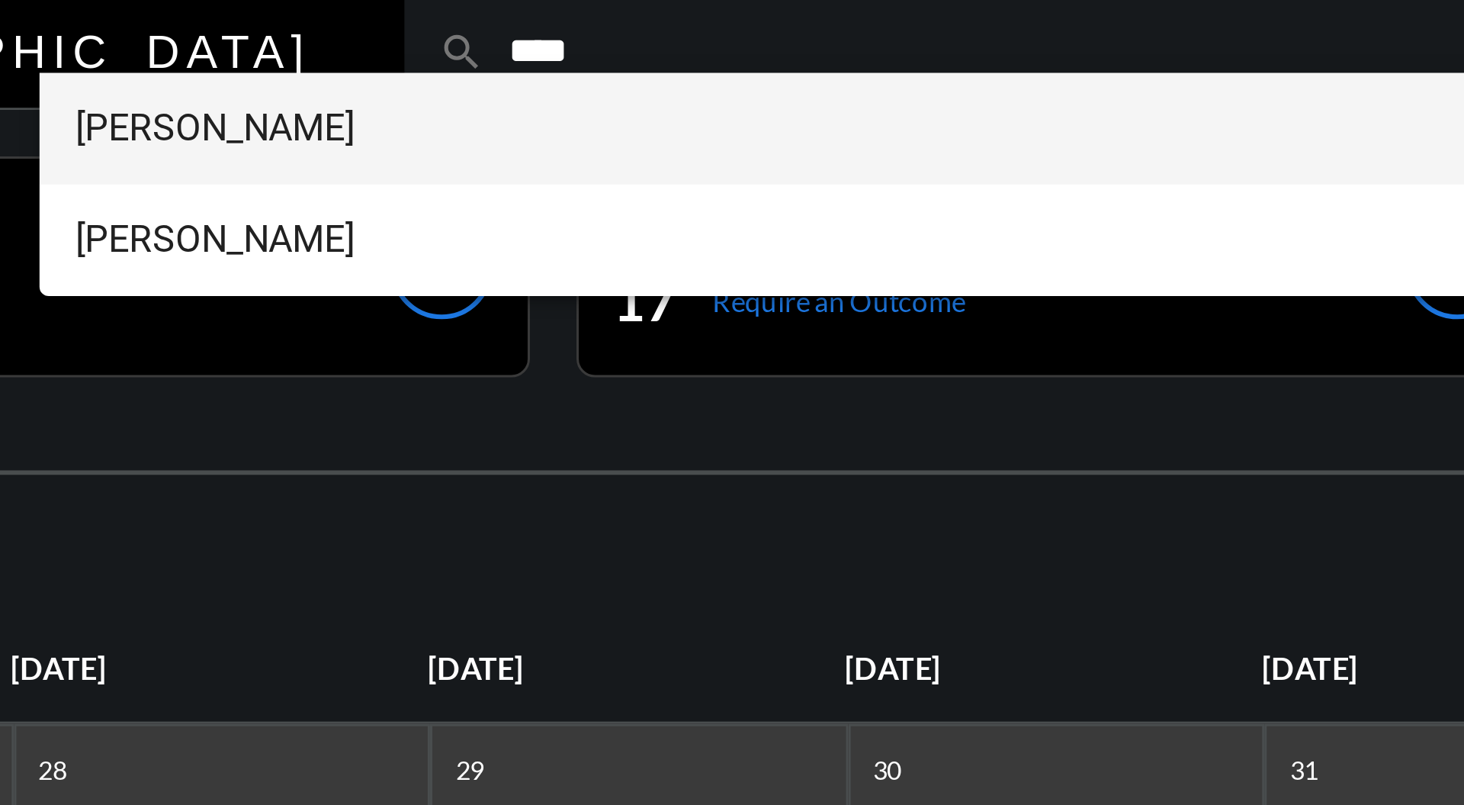
click at [362, 46] on span "Annie Burcheci++" at bounding box center [807, 44] width 1015 height 37
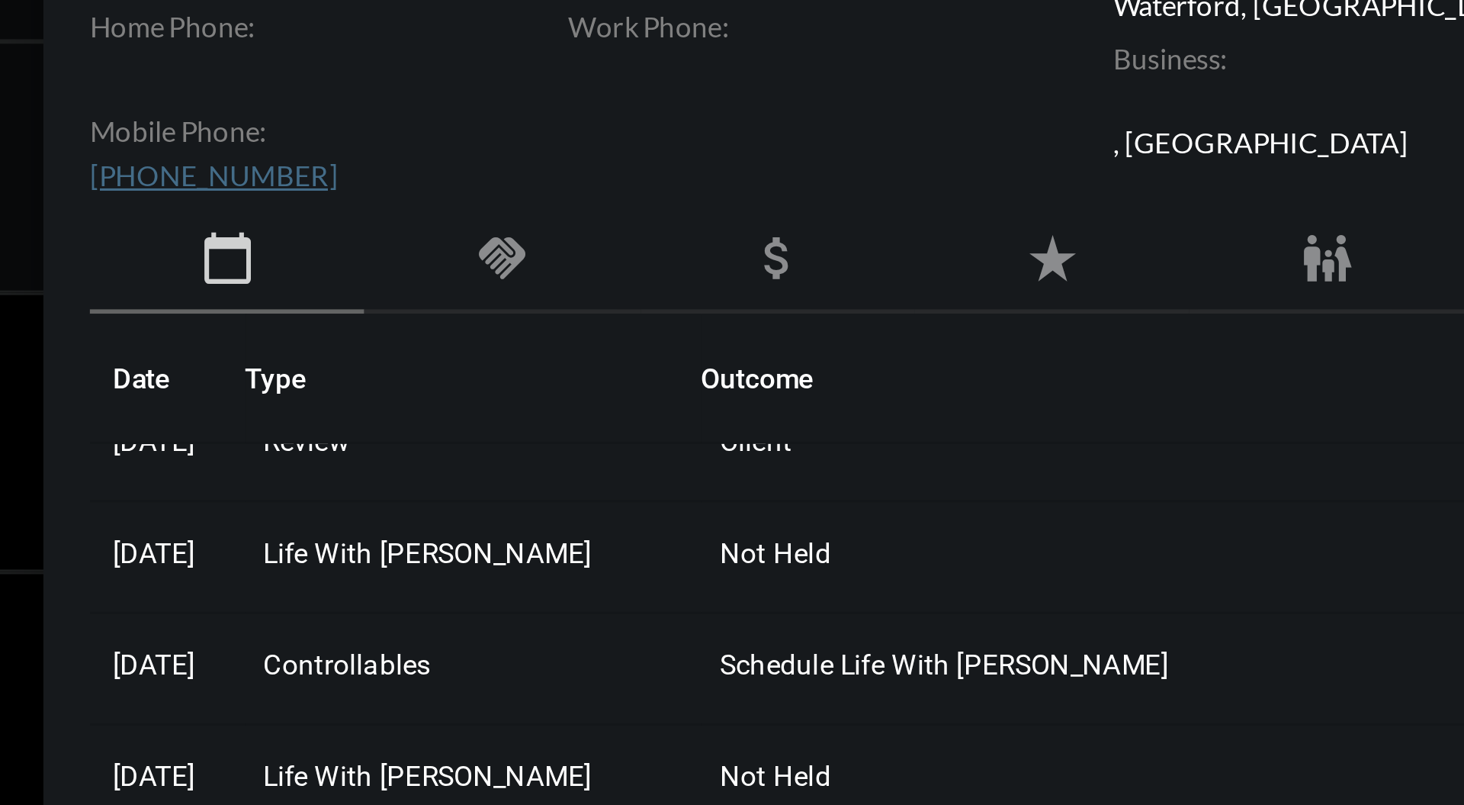
scroll to position [21, 0]
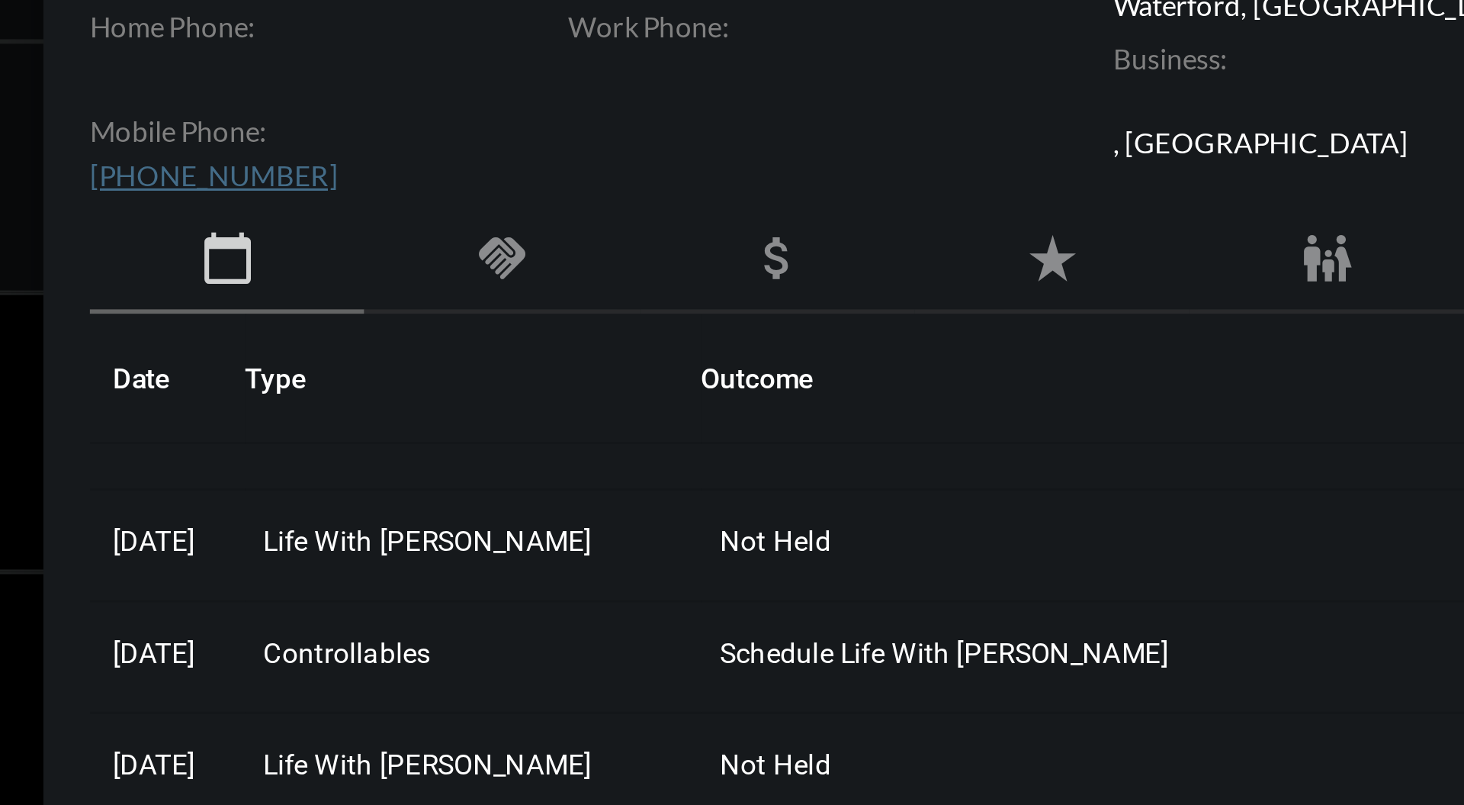
click at [1049, 233] on mat-icon "handshake" at bounding box center [1042, 228] width 18 height 18
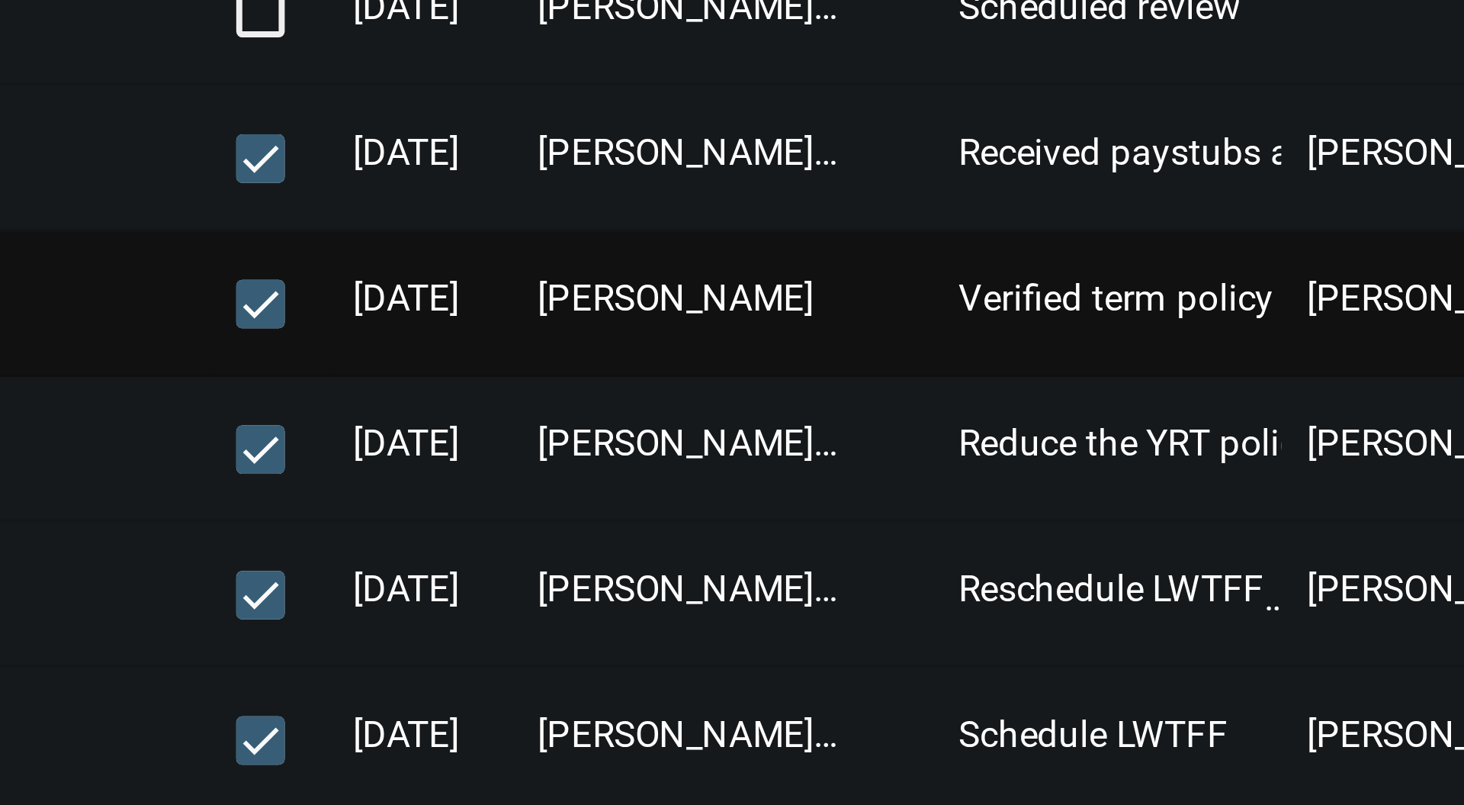
click at [1169, 376] on span "Verified term policy changes" at bounding box center [1214, 379] width 117 height 11
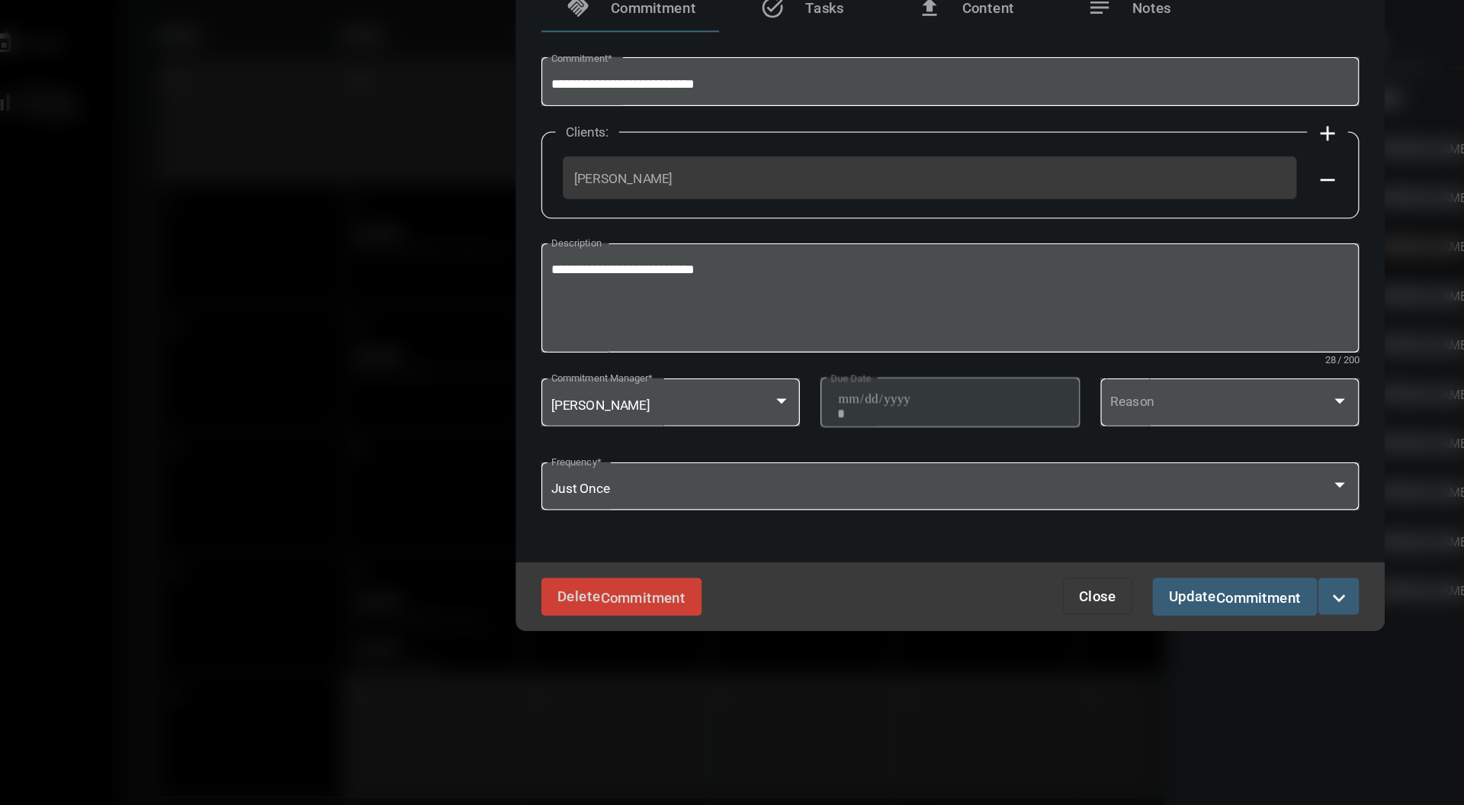
scroll to position [0, 0]
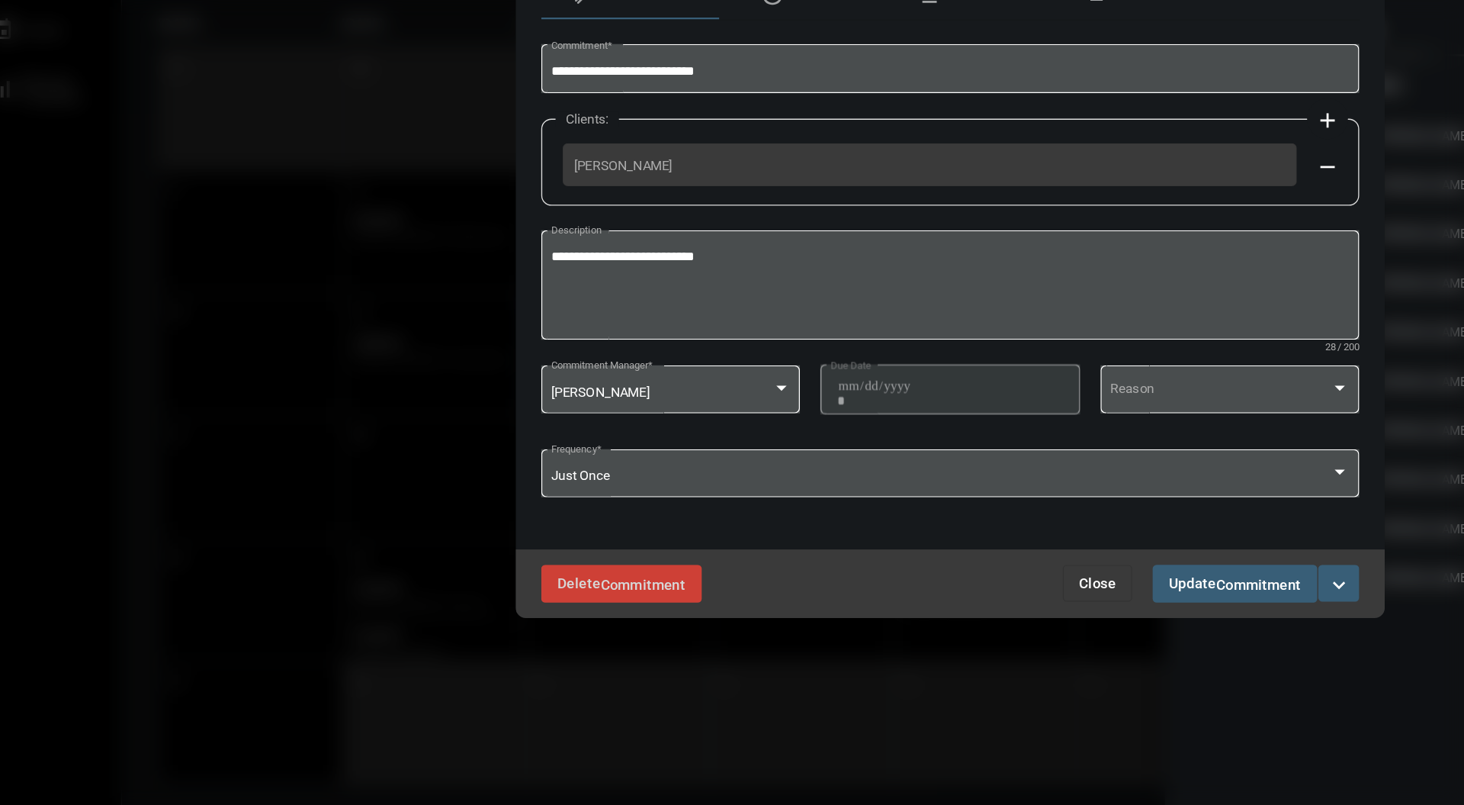
click at [854, 660] on div "Delete Commitment Close Update Commitment expand_more" at bounding box center [732, 639] width 648 height 51
click at [850, 653] on button "Close" at bounding box center [842, 638] width 52 height 27
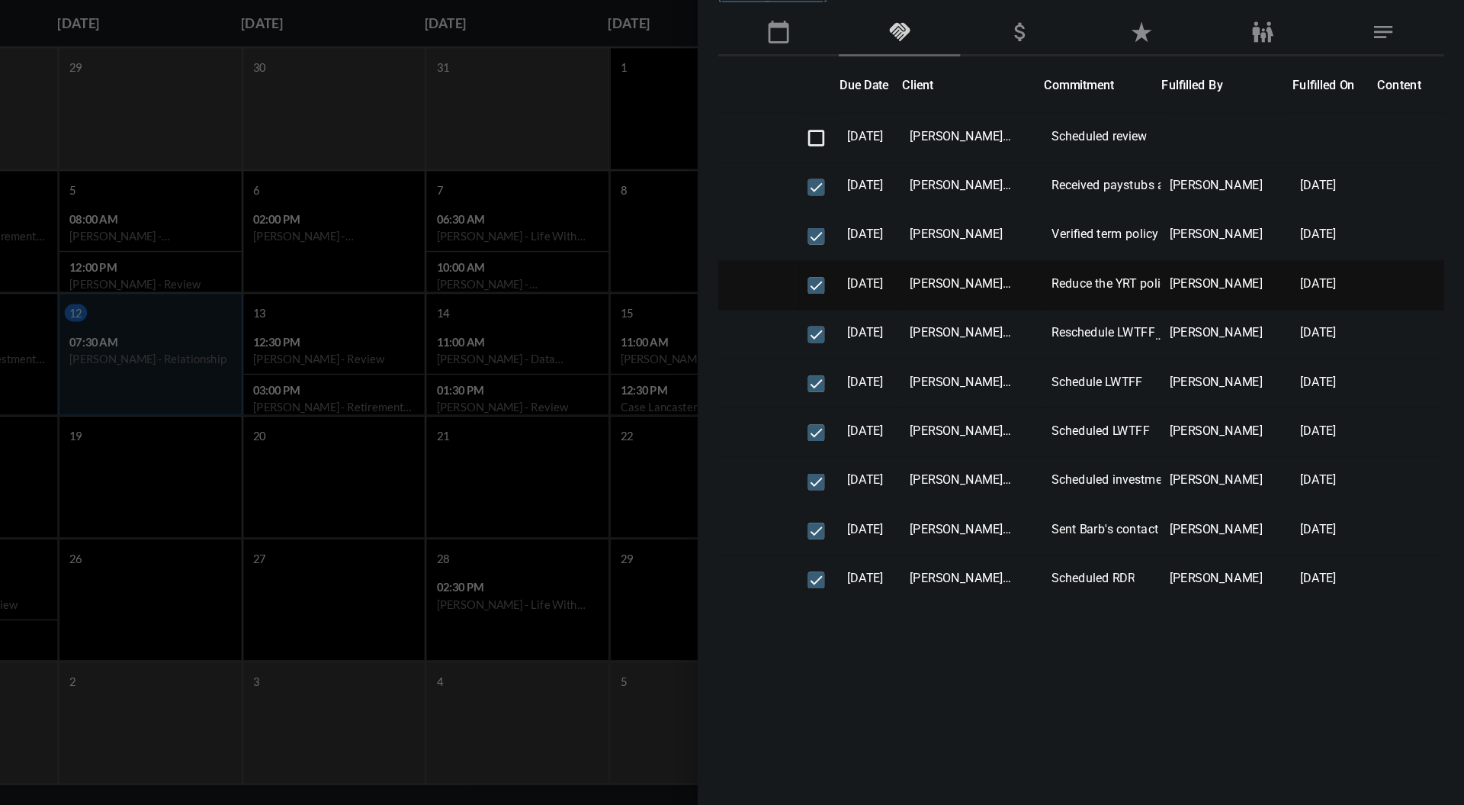
click at [1207, 423] on td "Reduce the YRT policy from $2M to $1M and the GLT20 from $4.5M to $2.5M" at bounding box center [1194, 417] width 88 height 37
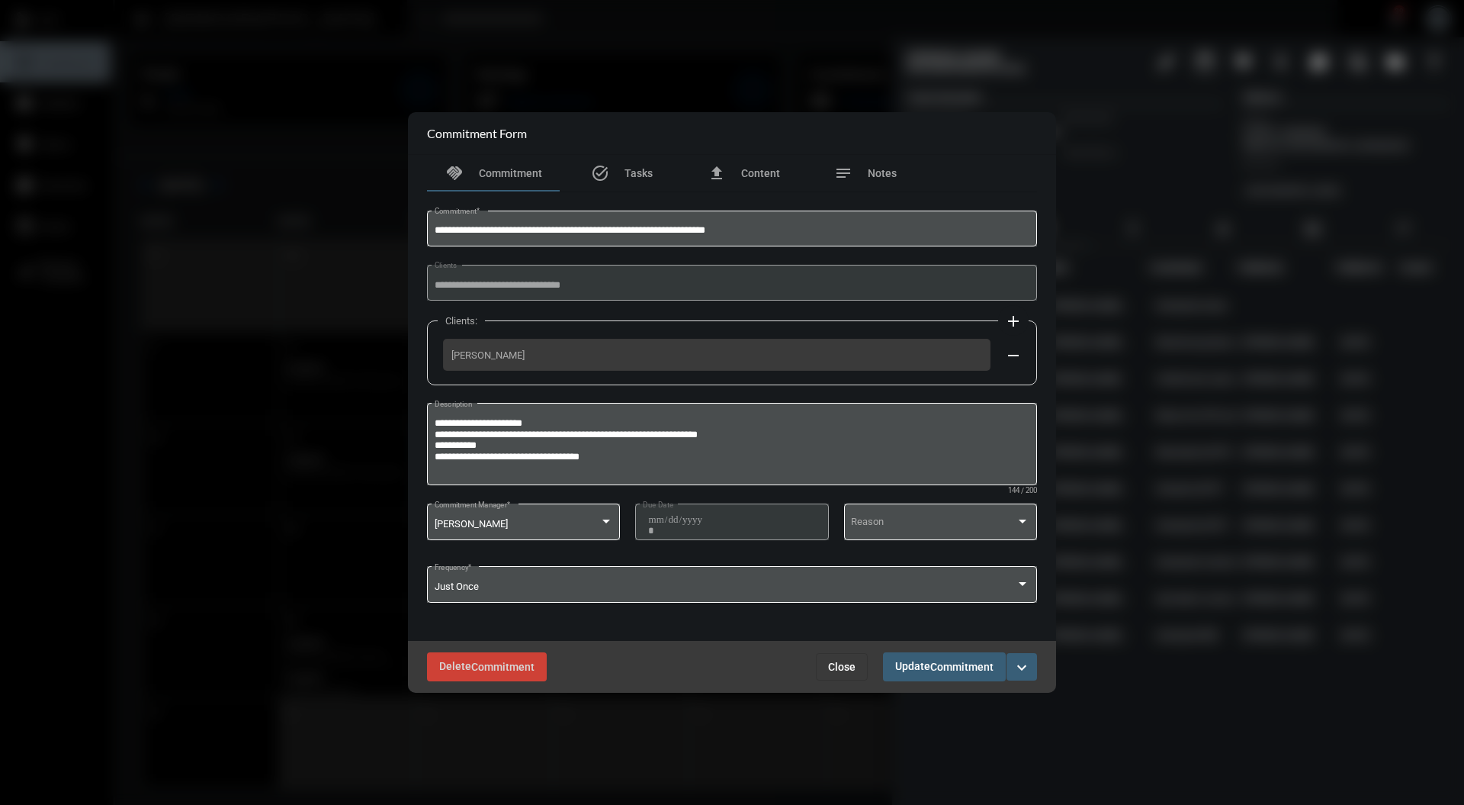
click at [827, 715] on div at bounding box center [732, 402] width 1464 height 805
click at [1164, 258] on div at bounding box center [732, 402] width 1464 height 805
click at [842, 656] on button "Close" at bounding box center [842, 666] width 52 height 27
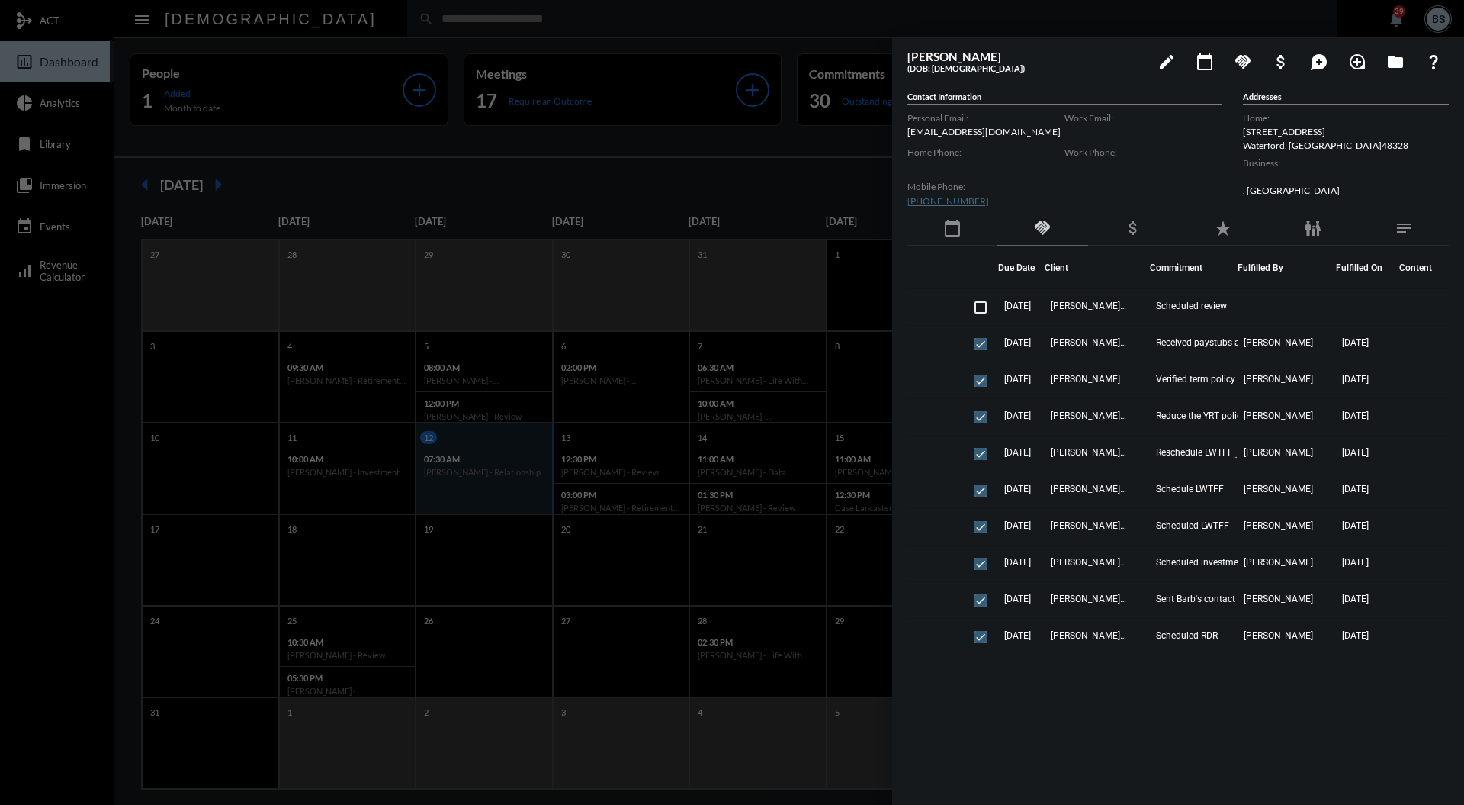
click at [624, 148] on div at bounding box center [732, 402] width 1464 height 805
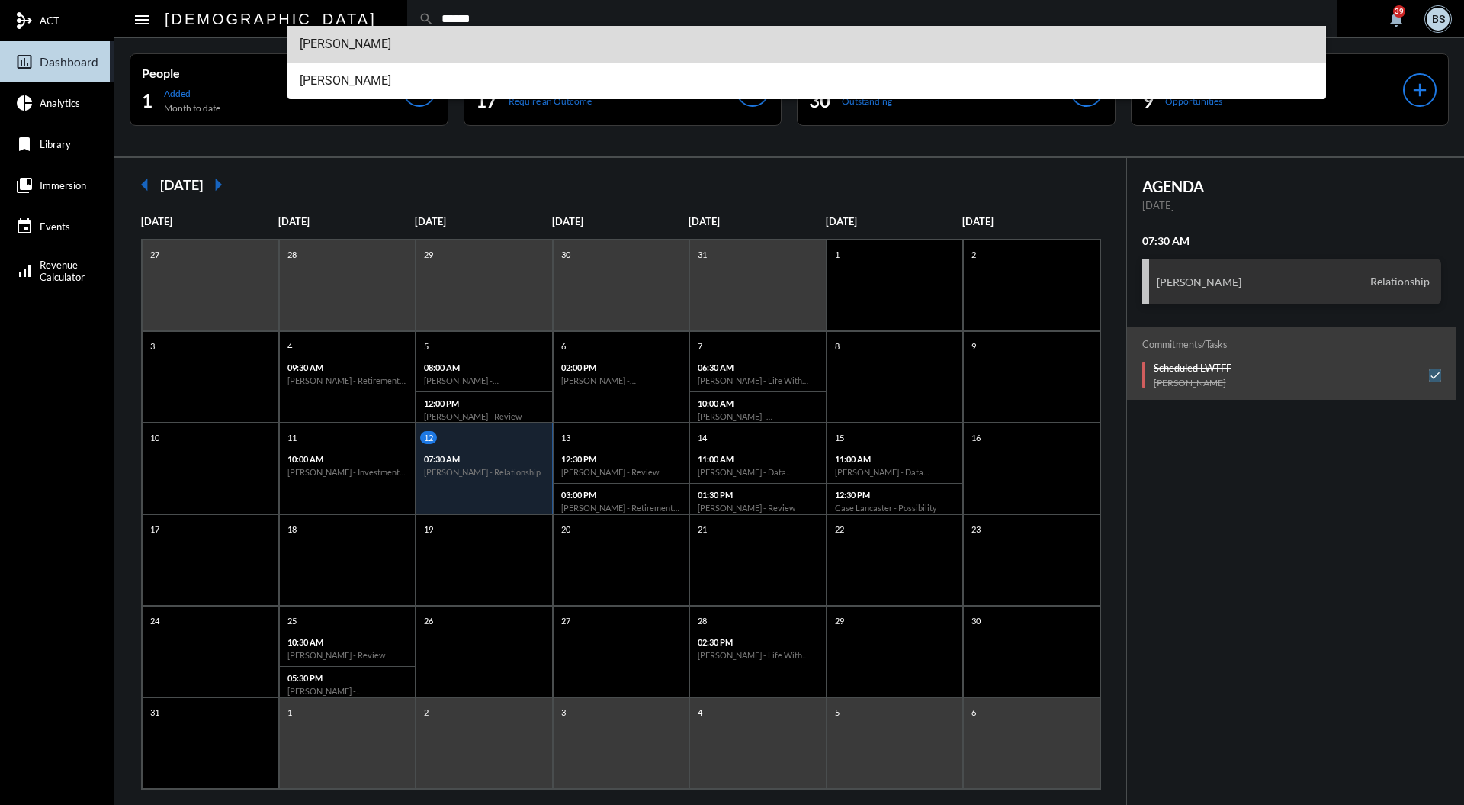
type input "******"
click at [405, 50] on span "Brendan Kelleher" at bounding box center [807, 44] width 1015 height 37
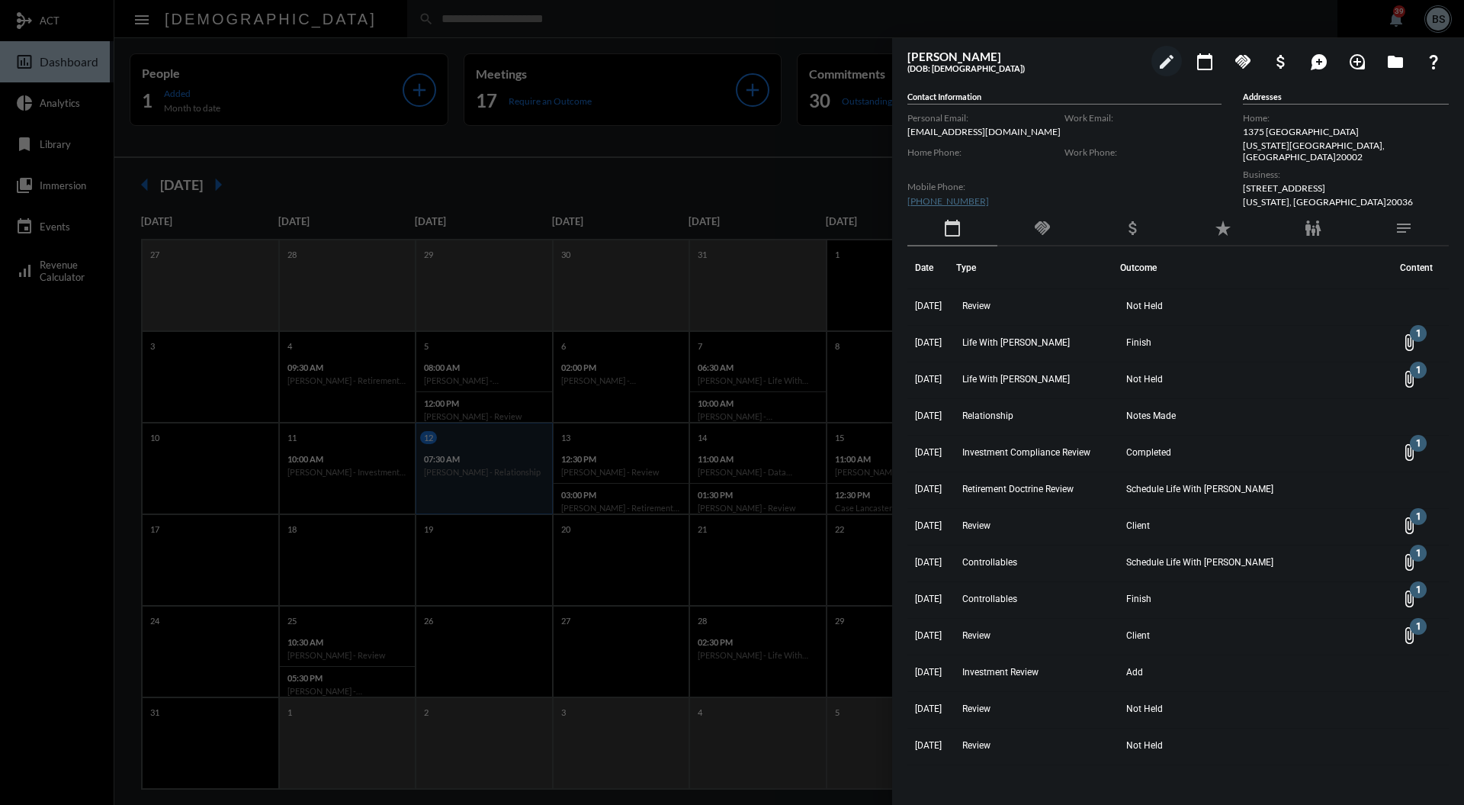
click at [1056, 232] on div "handshake" at bounding box center [1043, 228] width 90 height 35
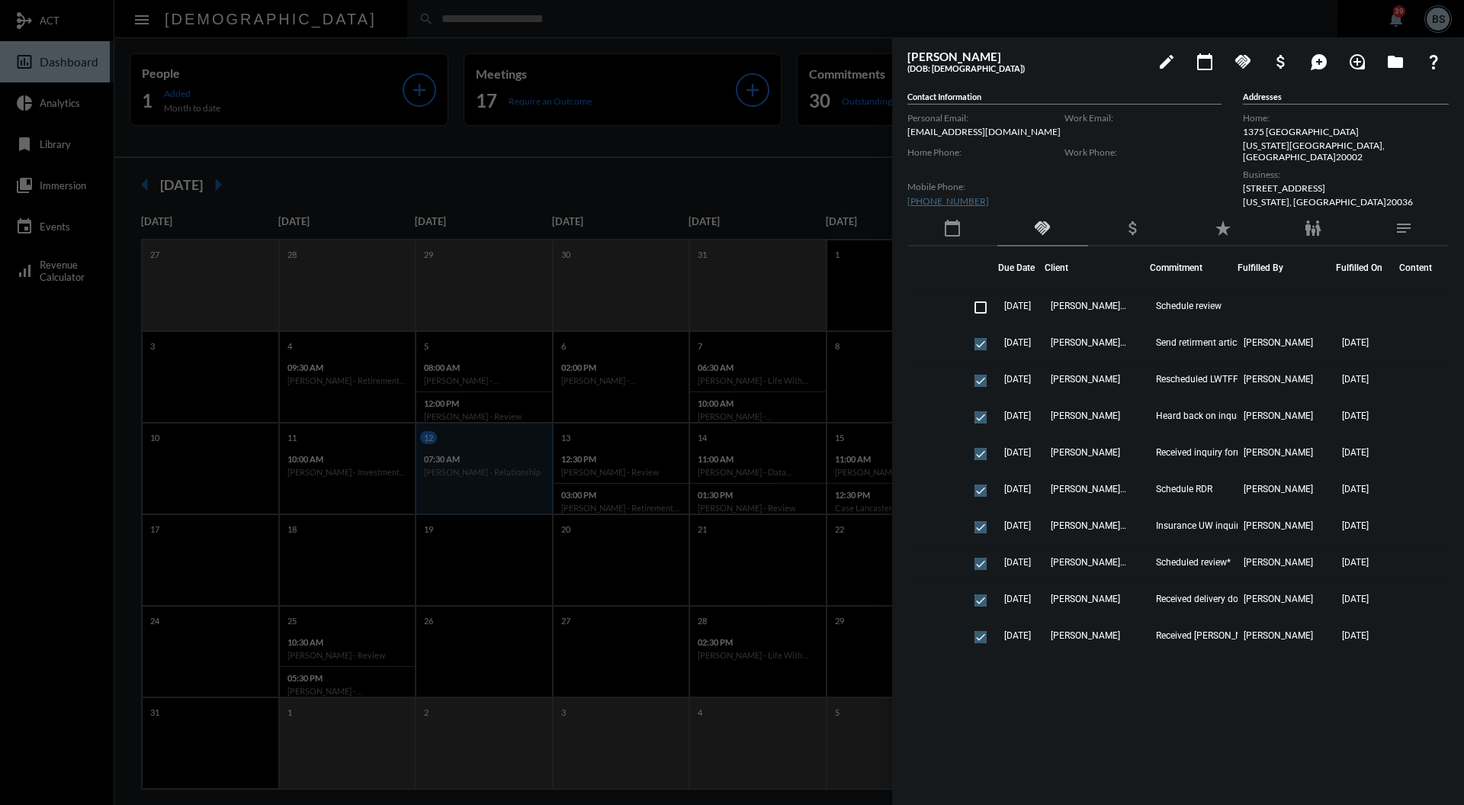
click at [756, 160] on div at bounding box center [732, 402] width 1464 height 805
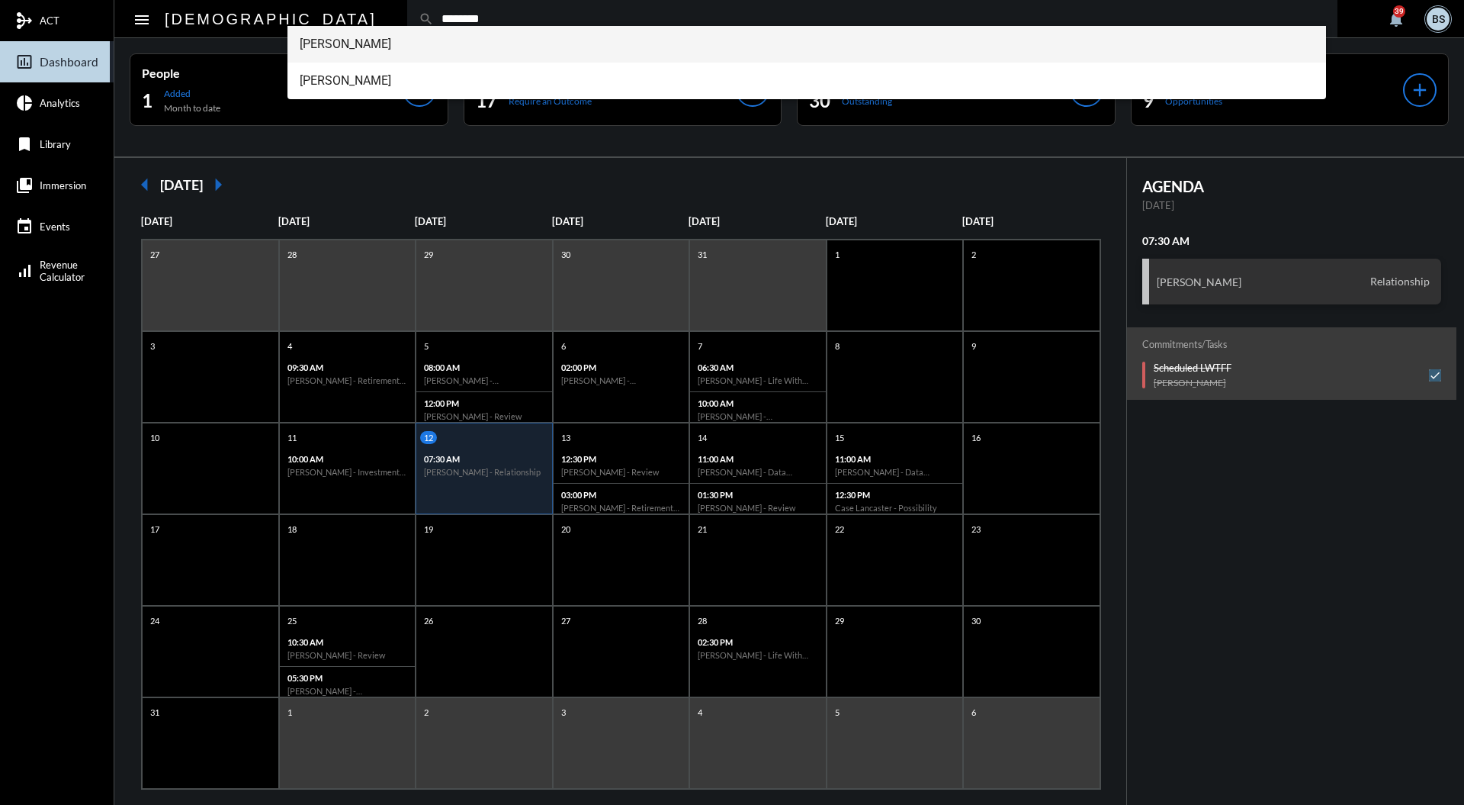
type input "********"
click at [398, 44] on span "Brendan Kelleher" at bounding box center [807, 44] width 1015 height 37
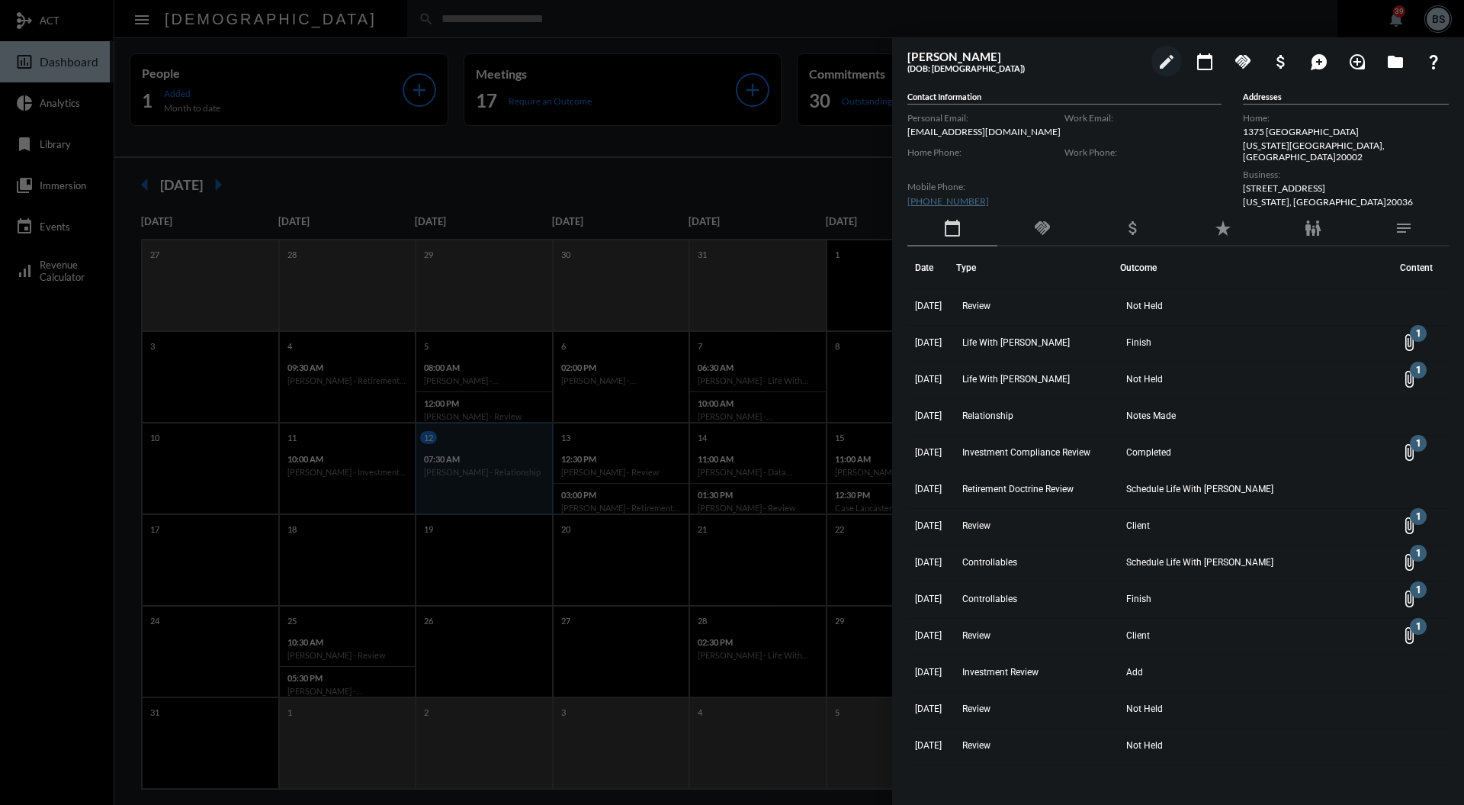
click at [1053, 239] on div "handshake" at bounding box center [1043, 228] width 90 height 35
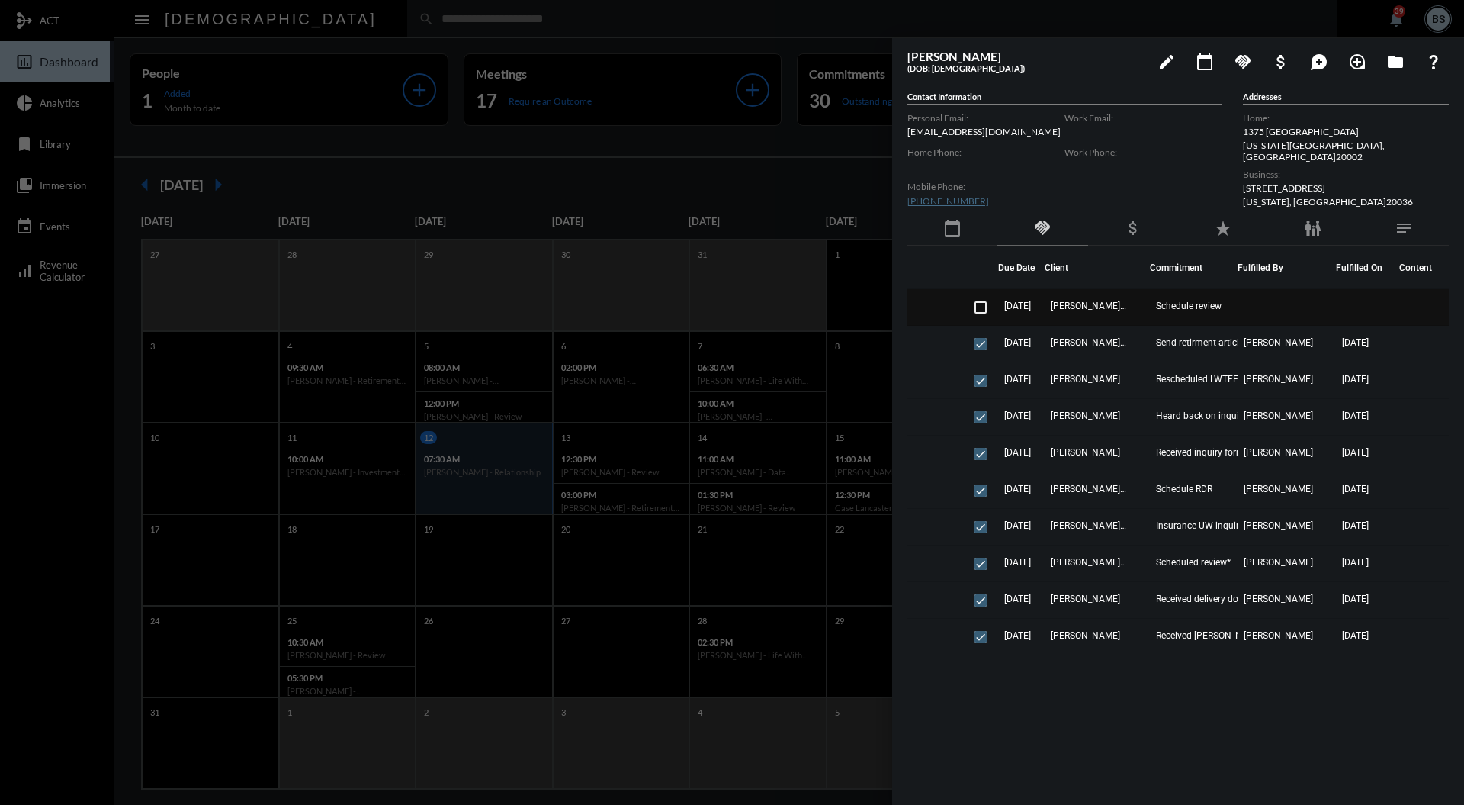
click at [1120, 300] on span "Brendan Kelleher - Florina Kelleher" at bounding box center [1089, 305] width 76 height 11
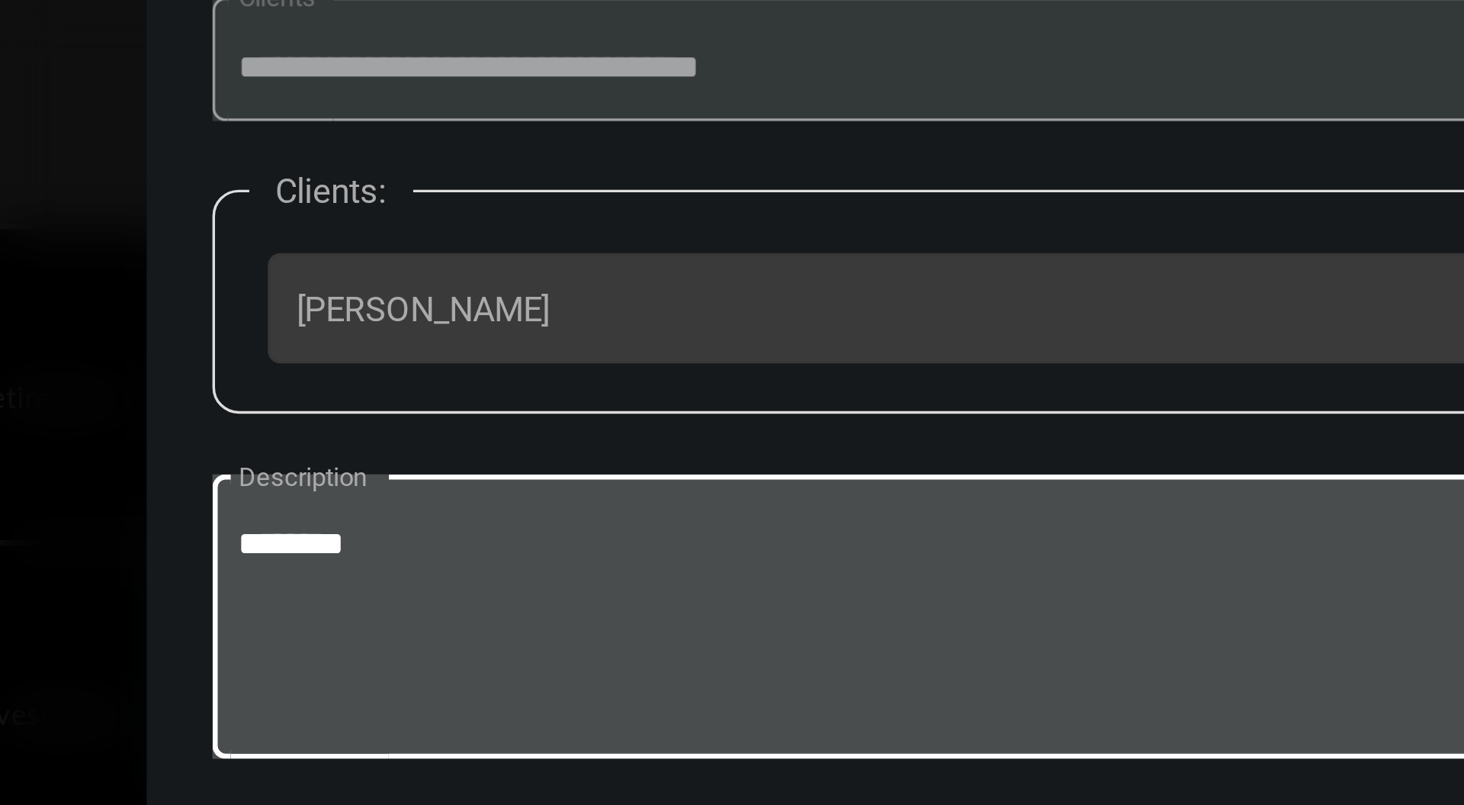
click at [589, 419] on textarea "********" at bounding box center [733, 446] width 596 height 60
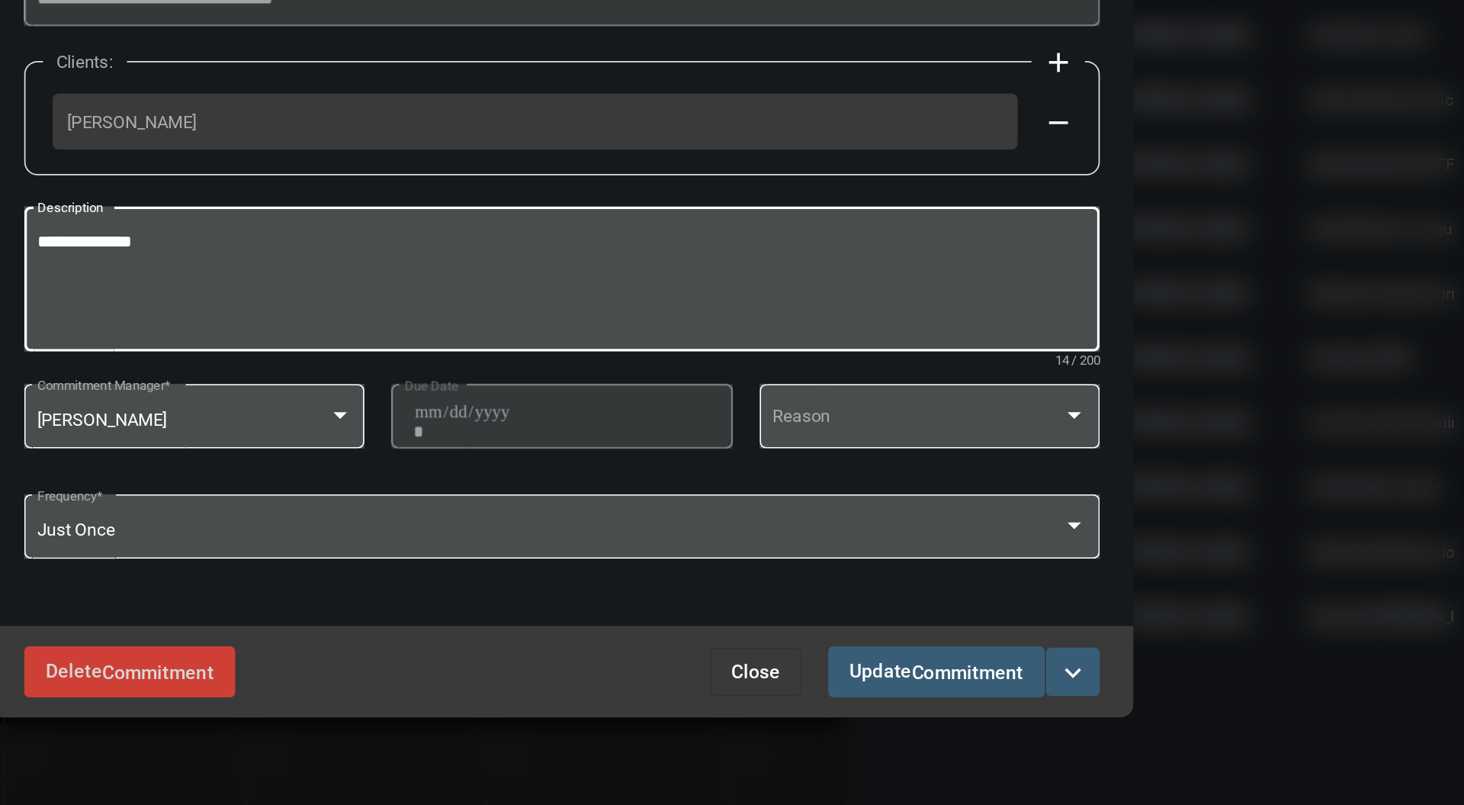
type textarea "**********"
click at [955, 677] on button "Update Commitment" at bounding box center [944, 666] width 123 height 28
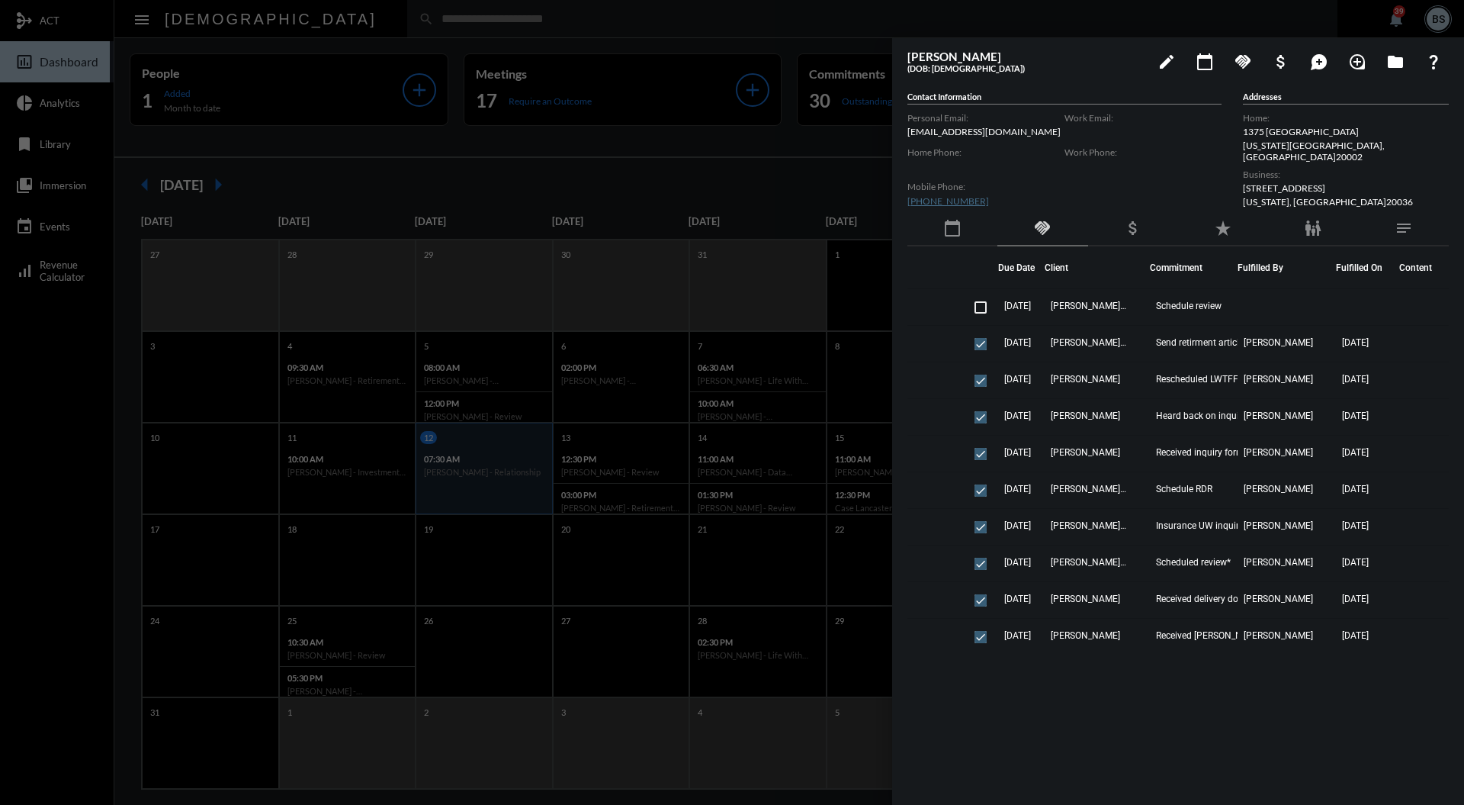
click at [641, 179] on div at bounding box center [732, 402] width 1464 height 805
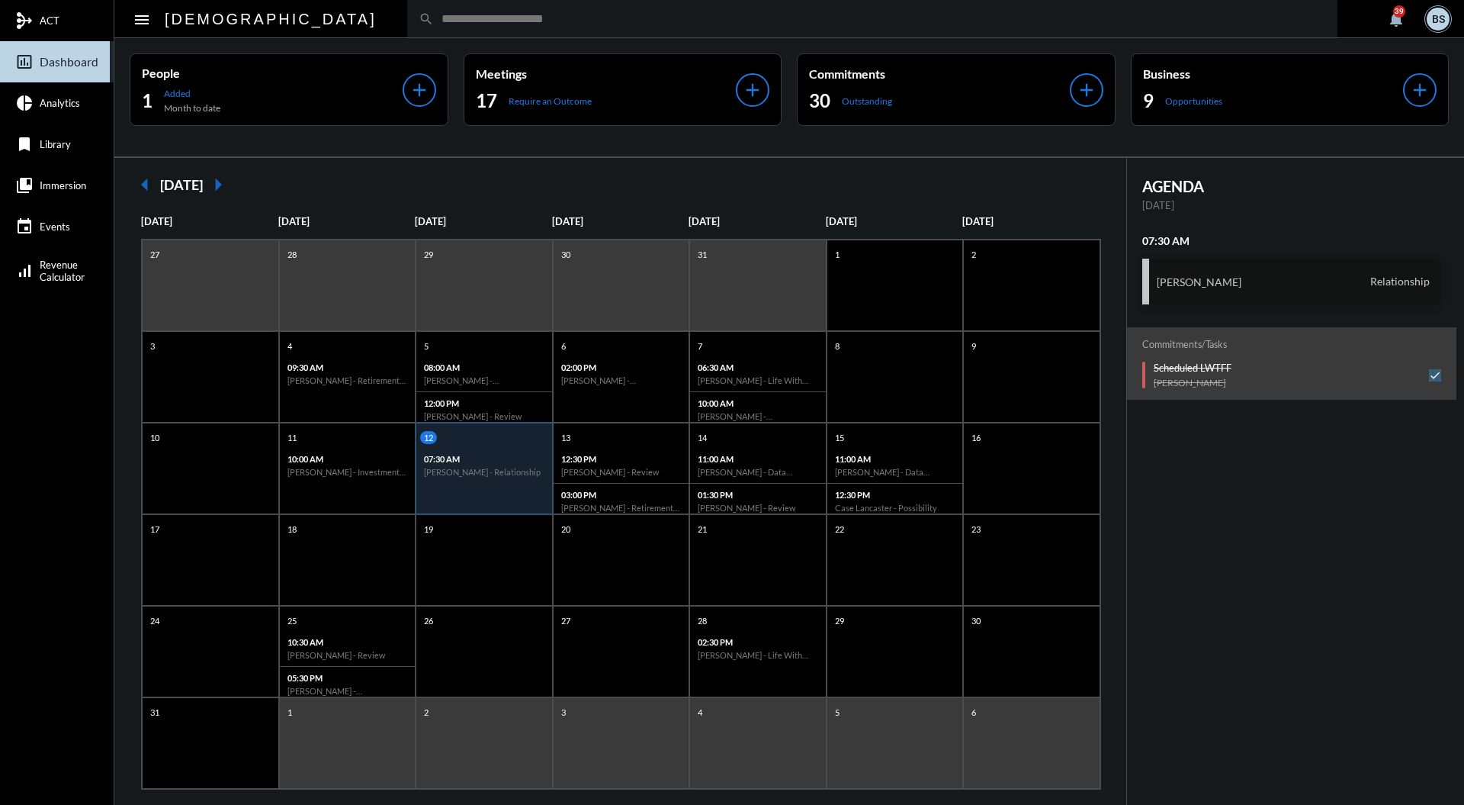
click at [1315, 287] on div "Tim Scott Relationship" at bounding box center [1292, 282] width 300 height 46
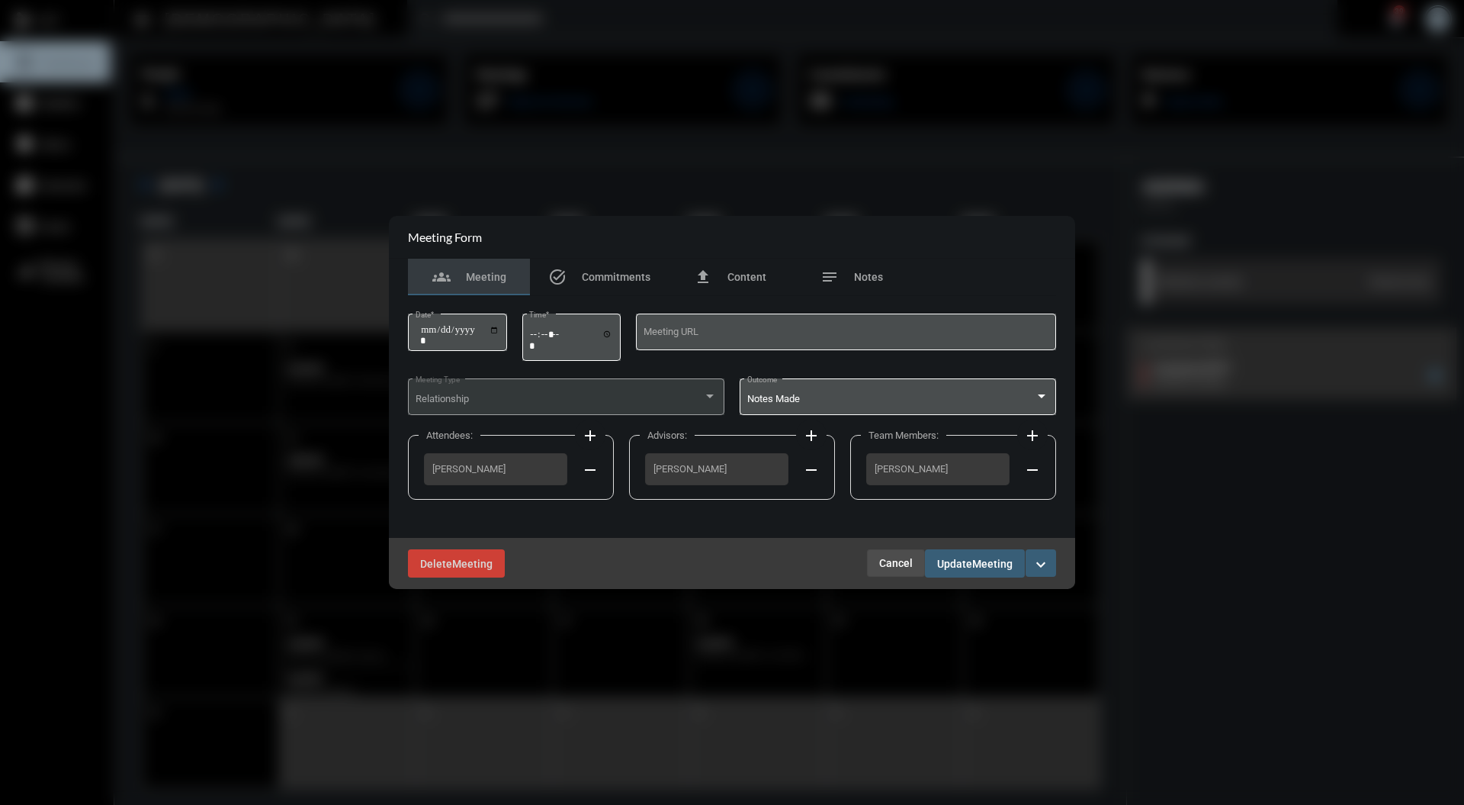
click at [882, 566] on span "Cancel" at bounding box center [896, 563] width 34 height 12
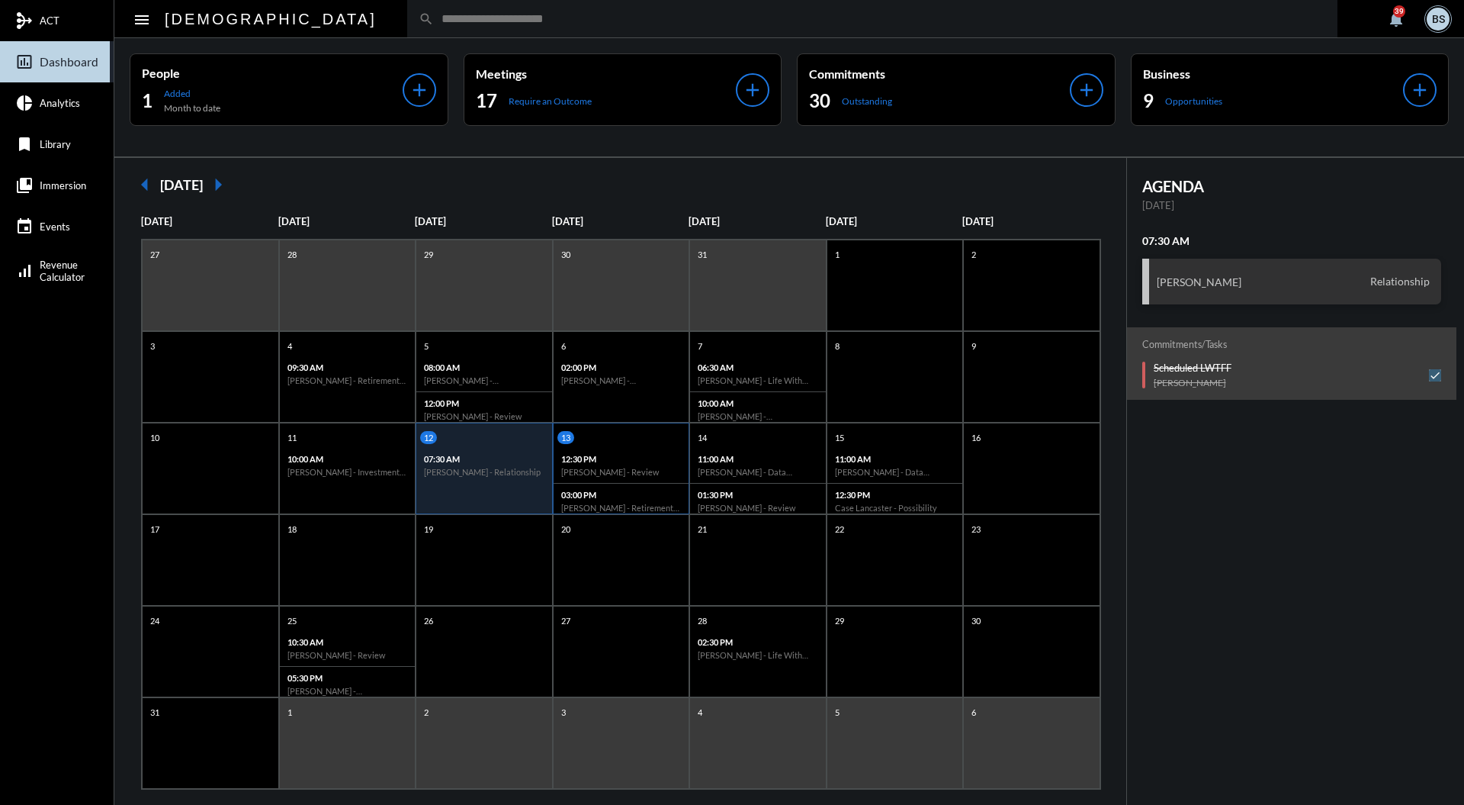
click at [611, 493] on p "03:00 PM" at bounding box center [621, 495] width 121 height 10
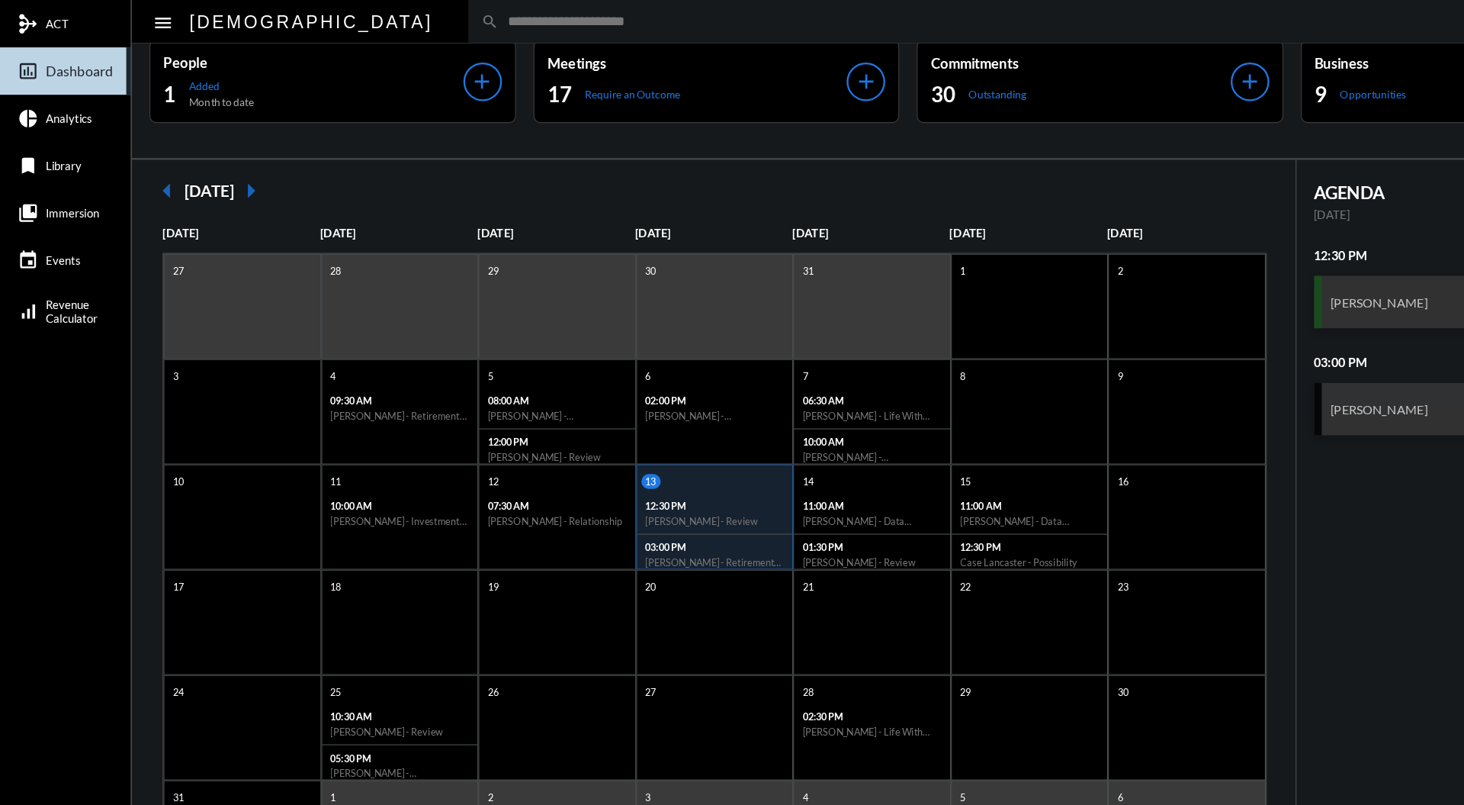
scroll to position [18, 0]
